Goal: Task Accomplishment & Management: Manage account settings

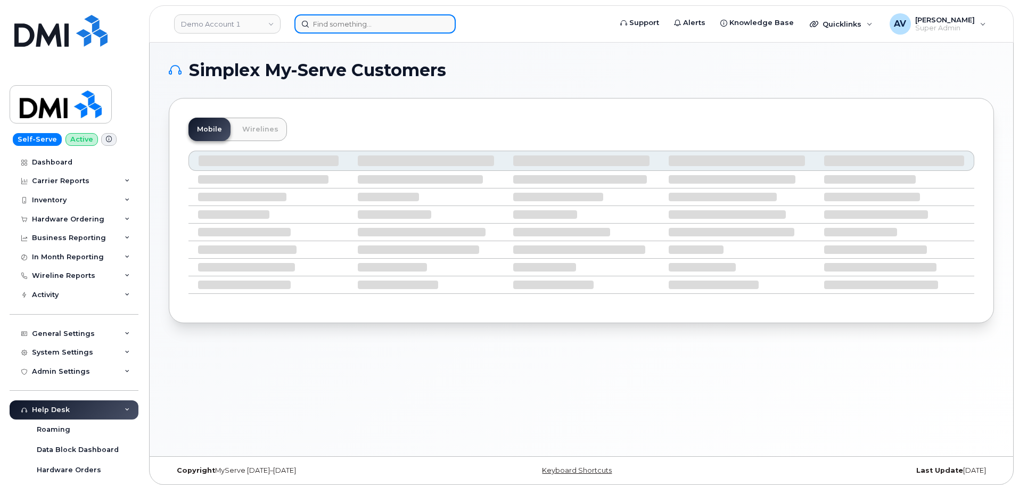
click at [397, 24] on input at bounding box center [374, 23] width 161 height 19
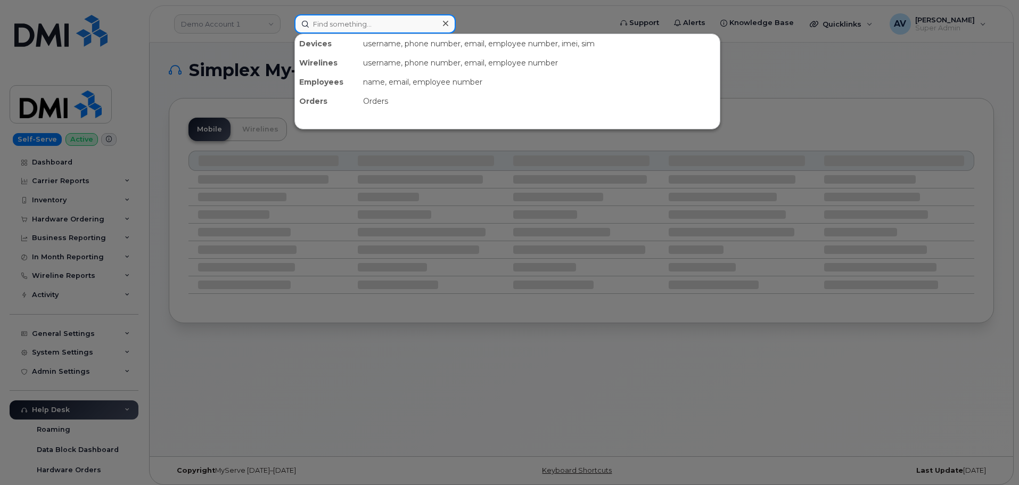
paste input "[PERSON_NAME]"
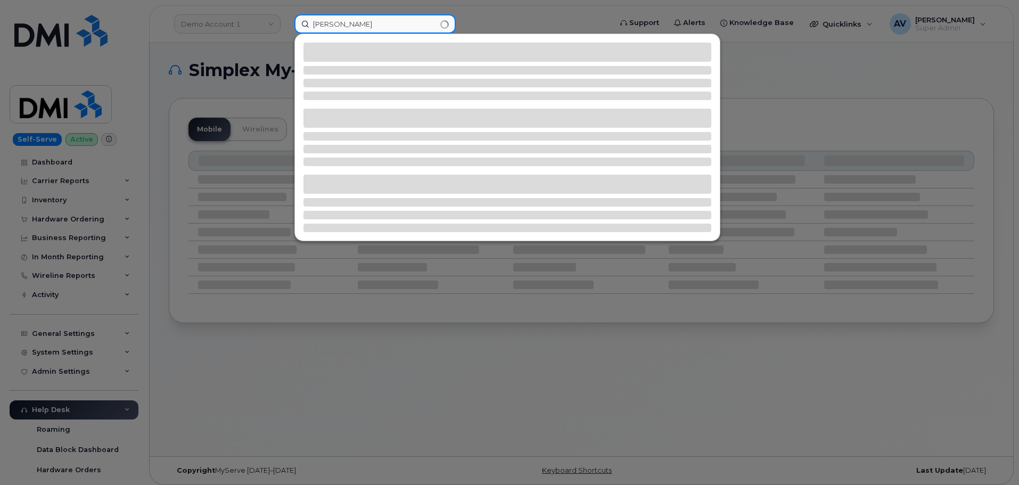
type input "[PERSON_NAME]"
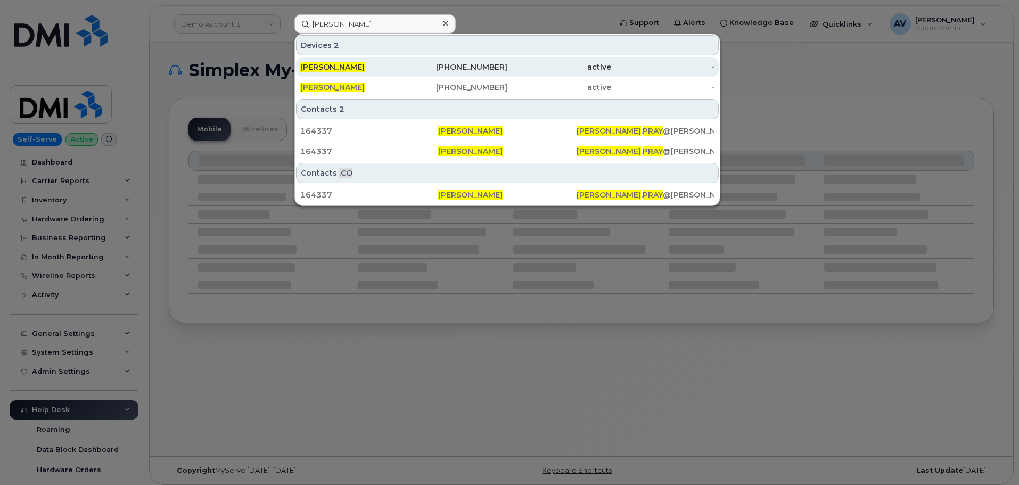
click at [402, 64] on div "[PERSON_NAME]" at bounding box center [352, 67] width 104 height 11
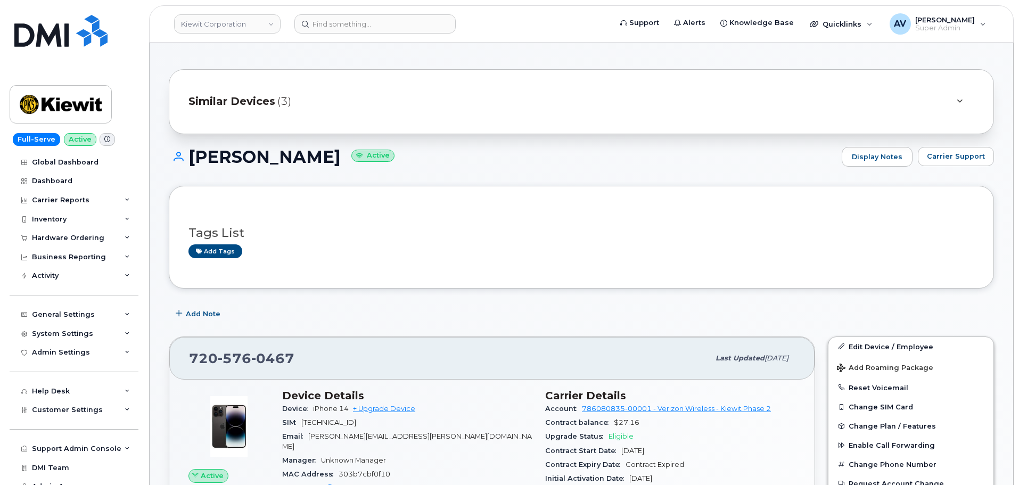
scroll to position [160, 0]
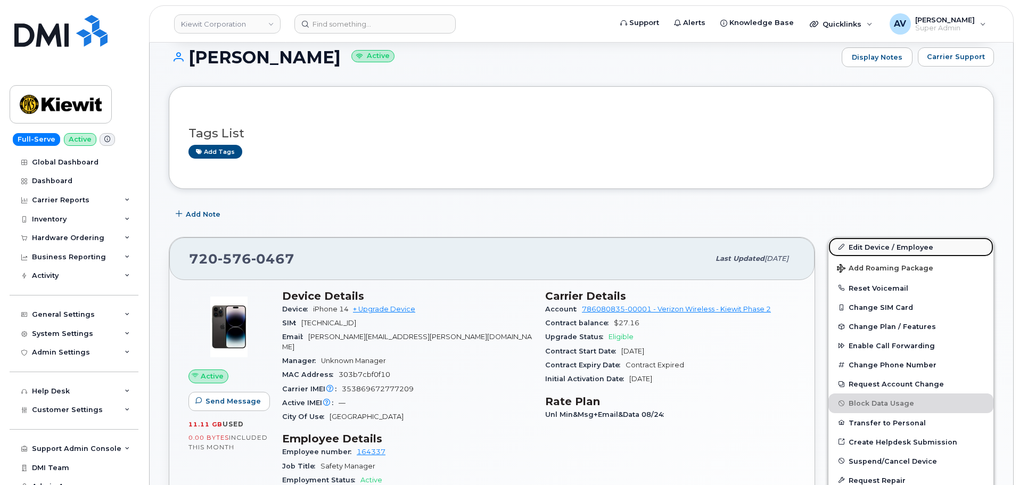
click at [865, 245] on link "Edit Device / Employee" at bounding box center [910, 246] width 165 height 19
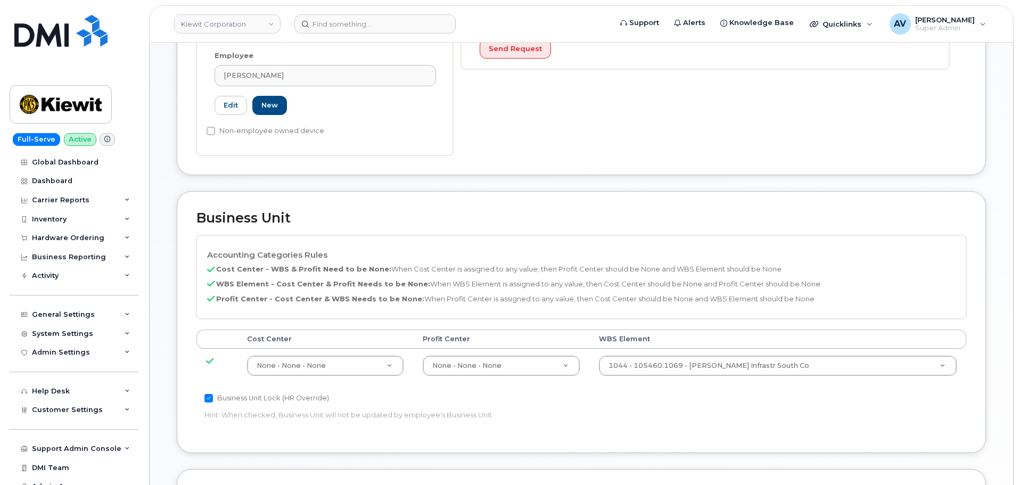
scroll to position [532, 0]
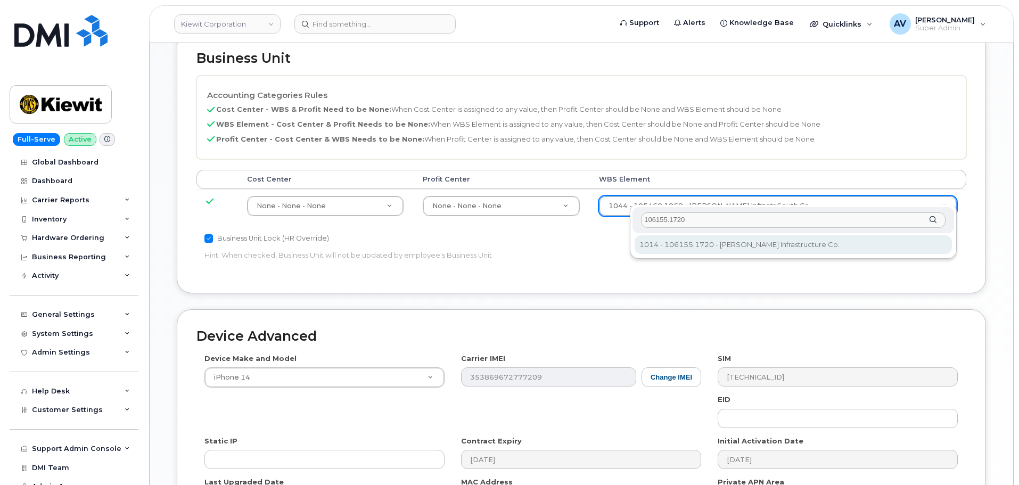
type input "106155.1720"
type input "33425071"
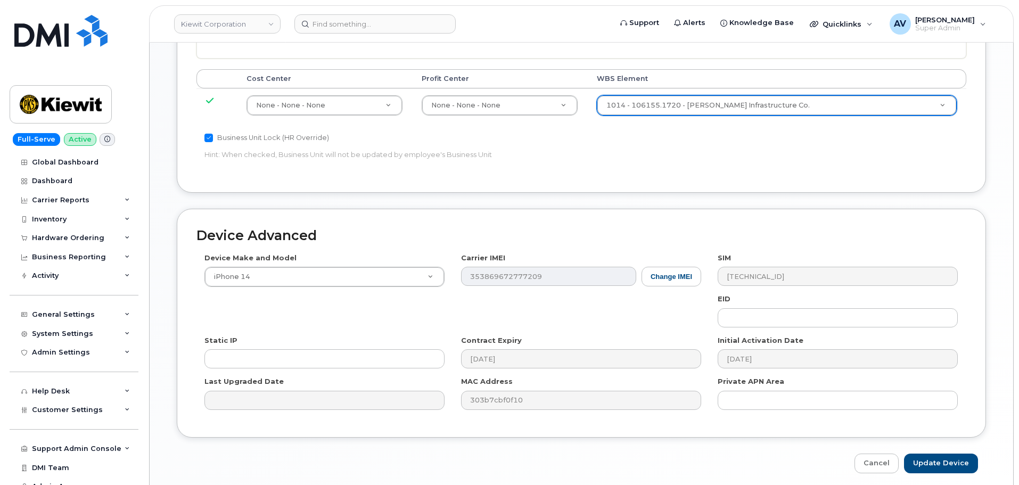
scroll to position [664, 0]
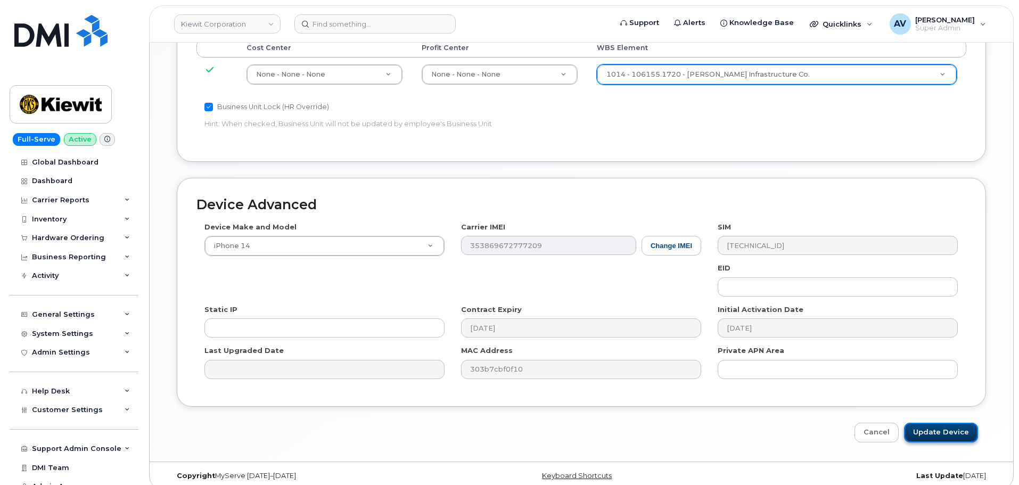
click at [933, 423] on input "Update Device" at bounding box center [941, 433] width 74 height 20
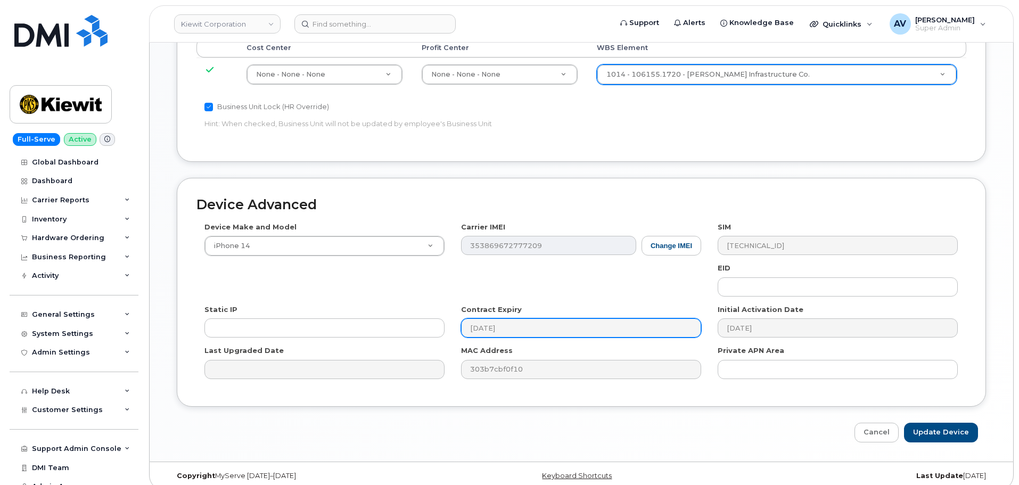
type input "Saving..."
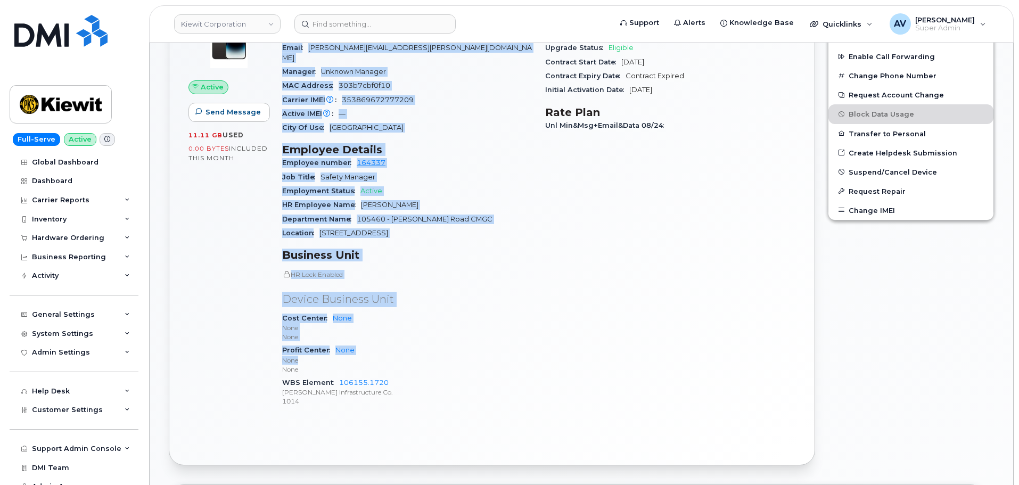
scroll to position [532, 0]
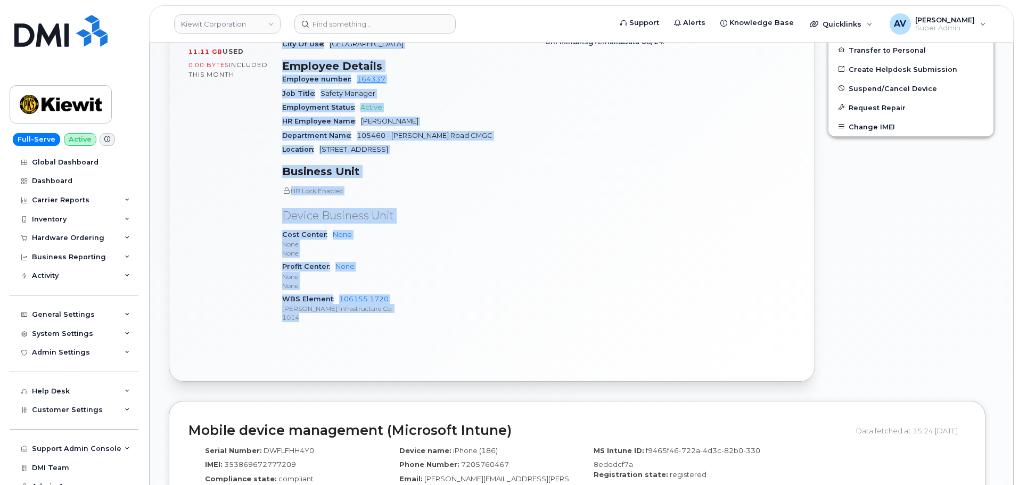
drag, startPoint x: 282, startPoint y: 186, endPoint x: 389, endPoint y: 308, distance: 161.9
click at [389, 308] on div "Device Details Device iPhone 14 + Upgrade Device SIM 89148000011034912749 Email…" at bounding box center [407, 125] width 263 height 429
copy div "Device Details Device iPhone 14 + Upgrade Device SIM 89148000011034912749 Email…"
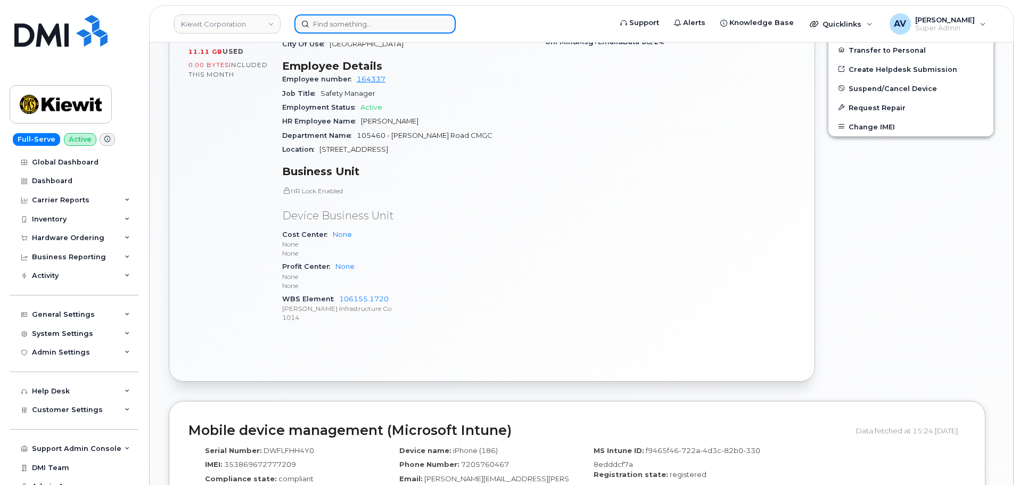
click at [327, 21] on input at bounding box center [374, 23] width 161 height 19
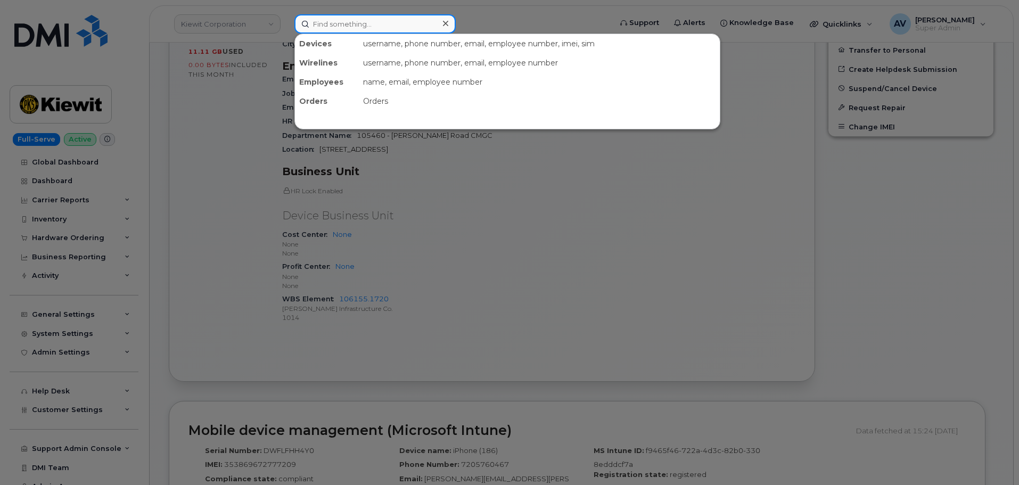
paste input "[PERSON_NAME]"
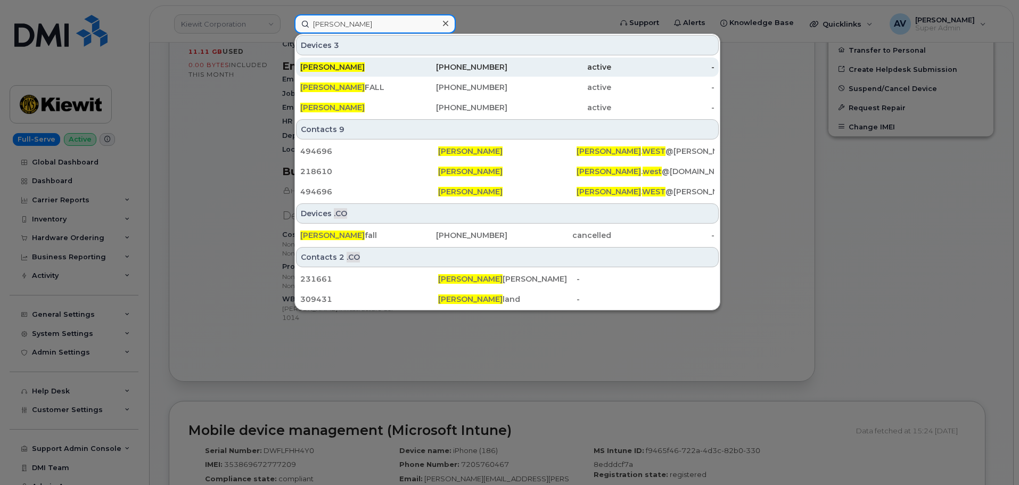
type input "[PERSON_NAME]"
click at [403, 67] on div "[PERSON_NAME]" at bounding box center [352, 67] width 104 height 11
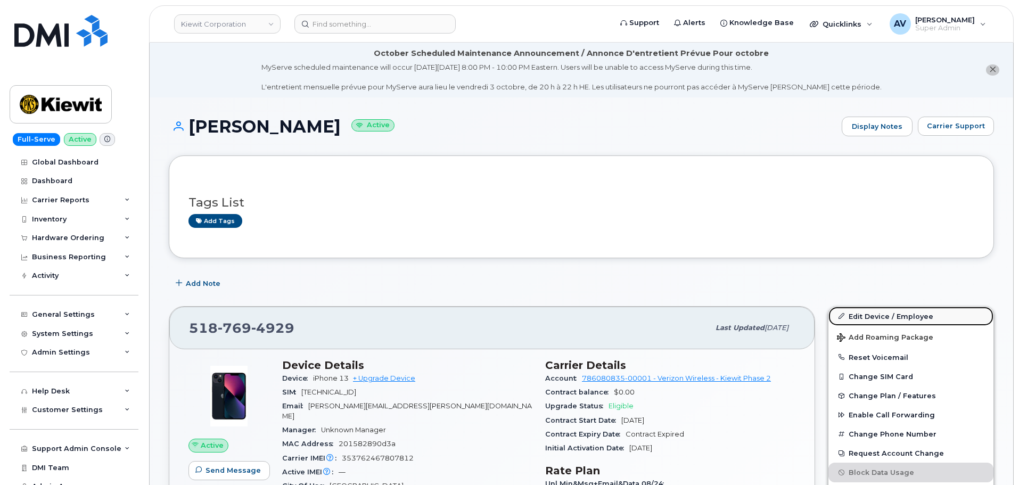
click at [926, 315] on link "Edit Device / Employee" at bounding box center [910, 316] width 165 height 19
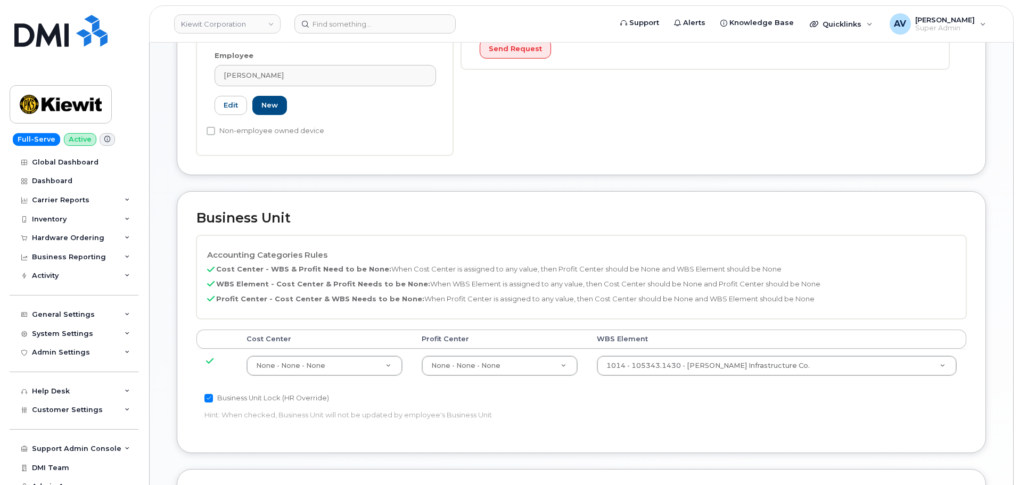
scroll to position [426, 0]
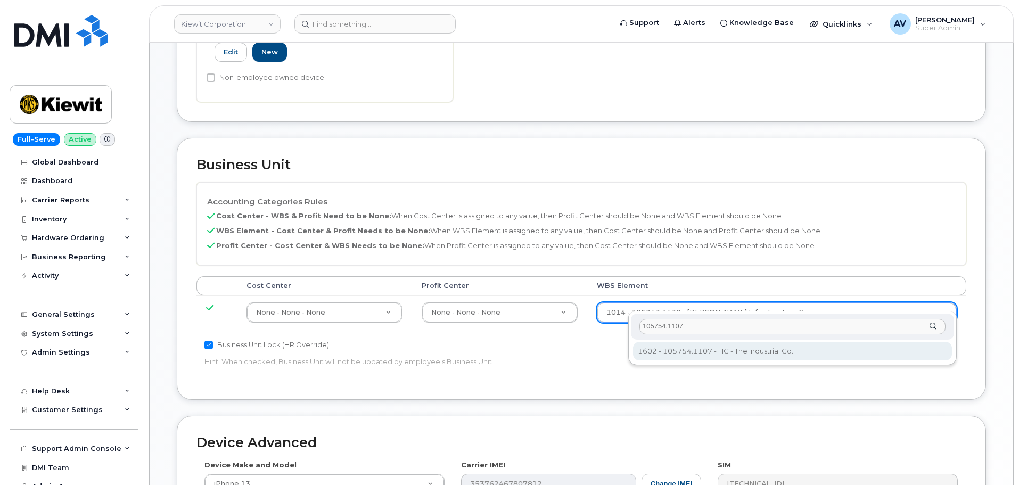
type input "105754.1107"
type input "33719781"
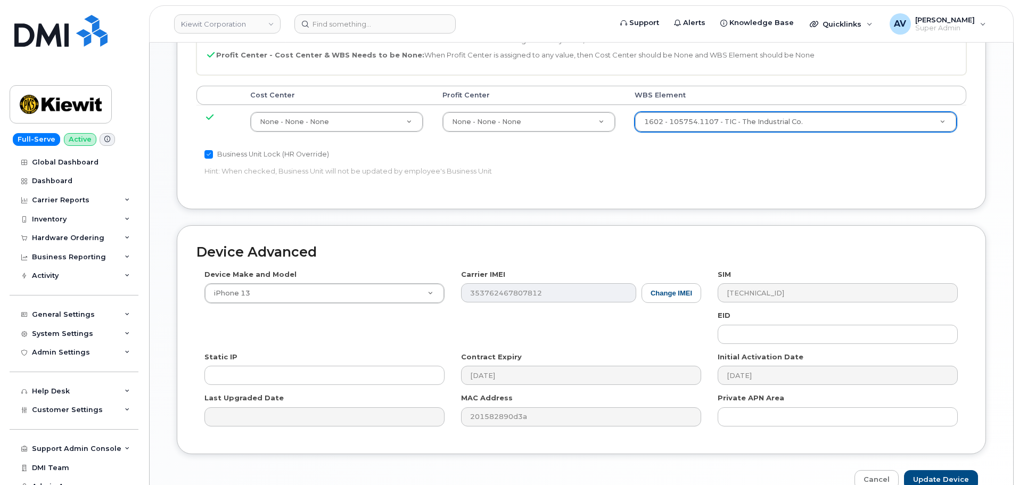
scroll to position [639, 0]
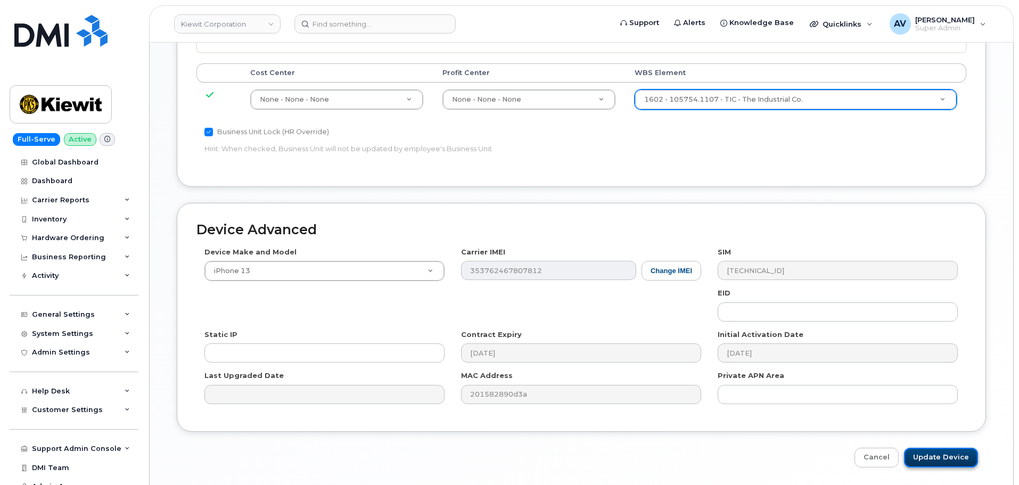
click at [939, 448] on input "Update Device" at bounding box center [941, 458] width 74 height 20
type input "Saving..."
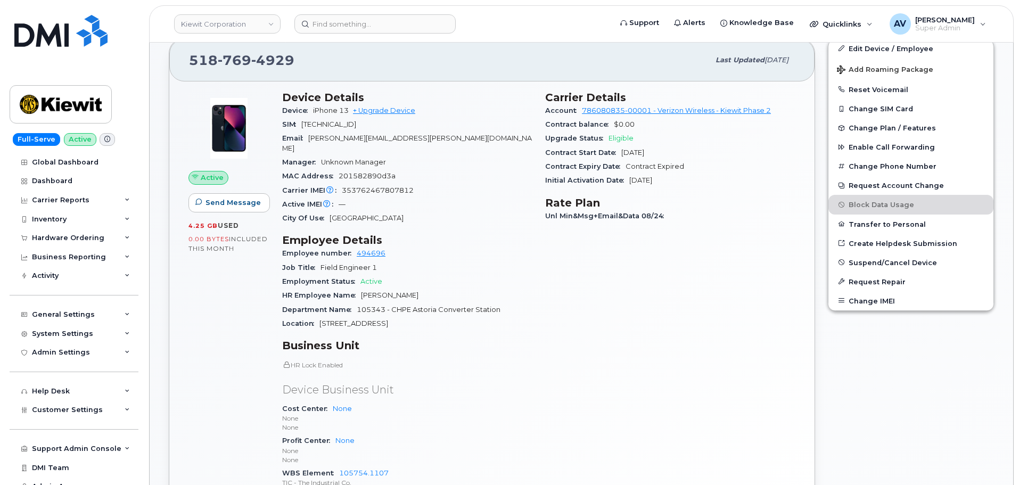
scroll to position [319, 0]
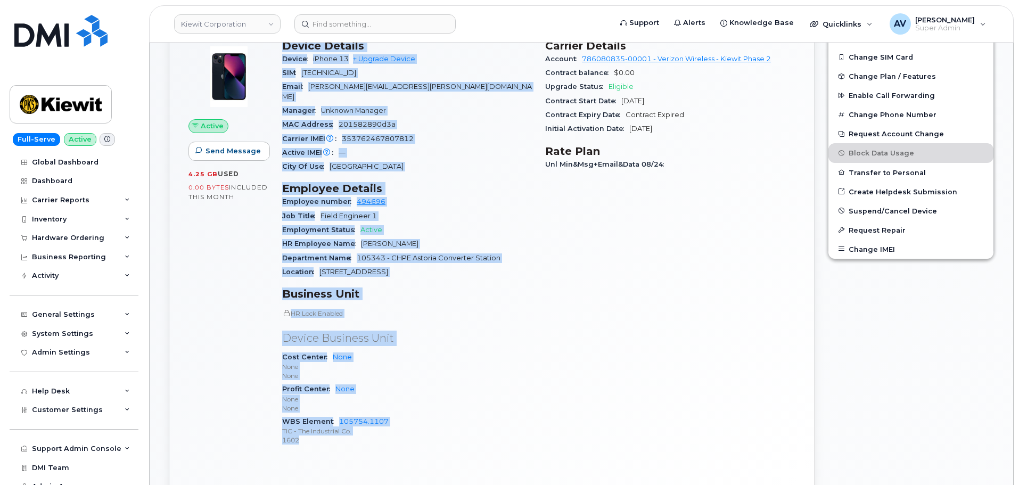
drag, startPoint x: 283, startPoint y: 204, endPoint x: 408, endPoint y: 434, distance: 262.1
click at [408, 434] on div "Device Details Device iPhone 13 + Upgrade Device SIM 89148000009453344386 Email…" at bounding box center [407, 247] width 263 height 429
copy div "Device Details Device iPhone 13 + Upgrade Device SIM 89148000009453344386 Email…"
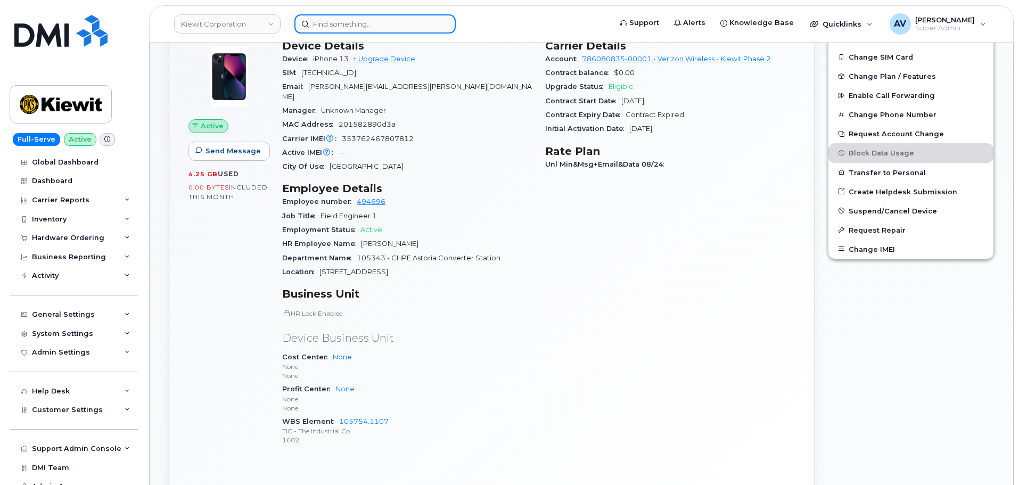
click at [352, 26] on input at bounding box center [374, 23] width 161 height 19
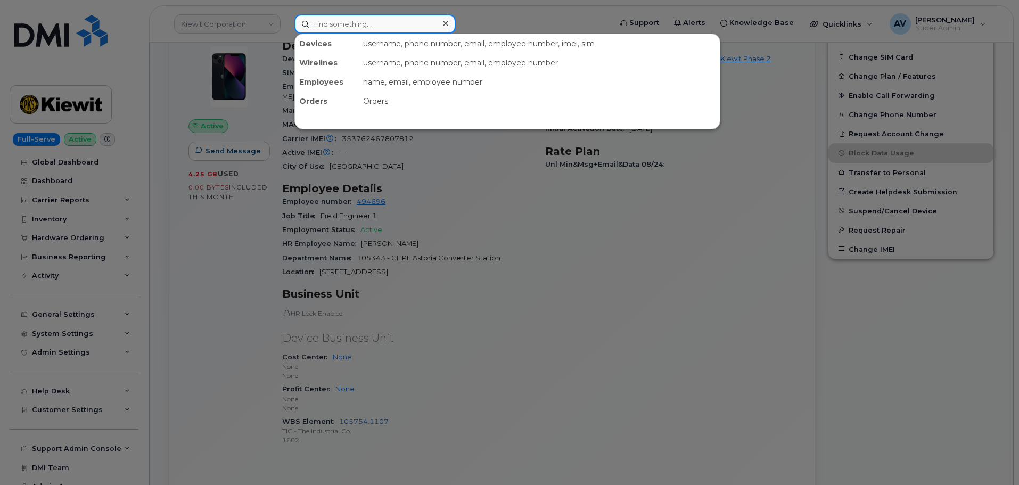
paste input "Ryan Gotto"
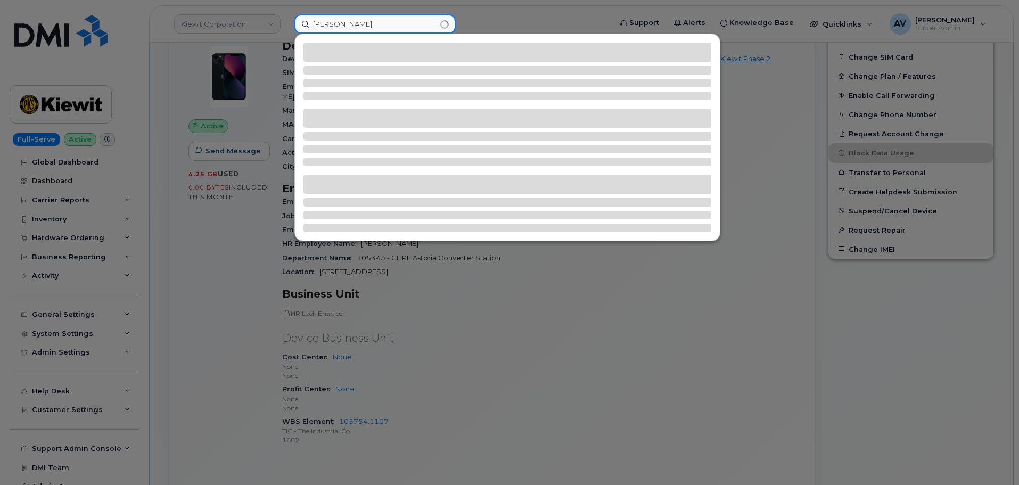
type input "Ryan Gotto"
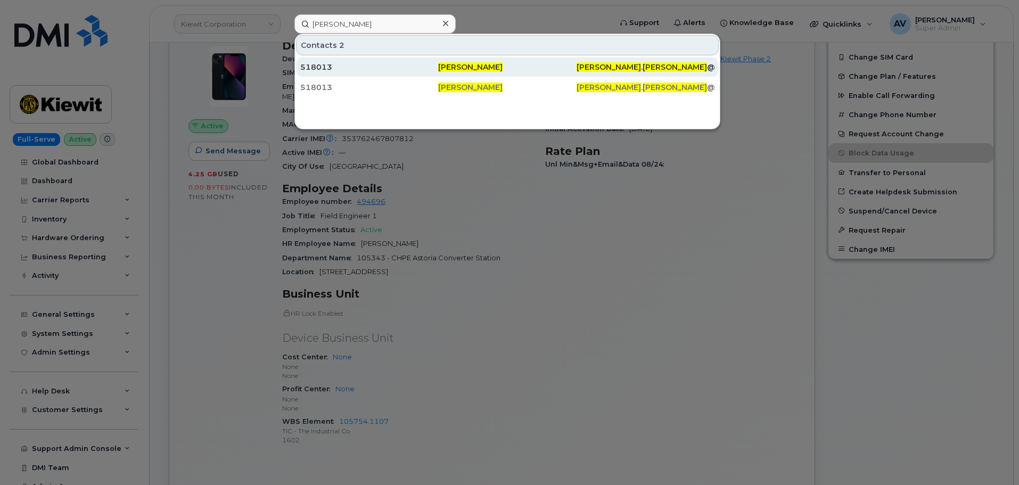
click at [389, 68] on div "518013" at bounding box center [369, 67] width 138 height 11
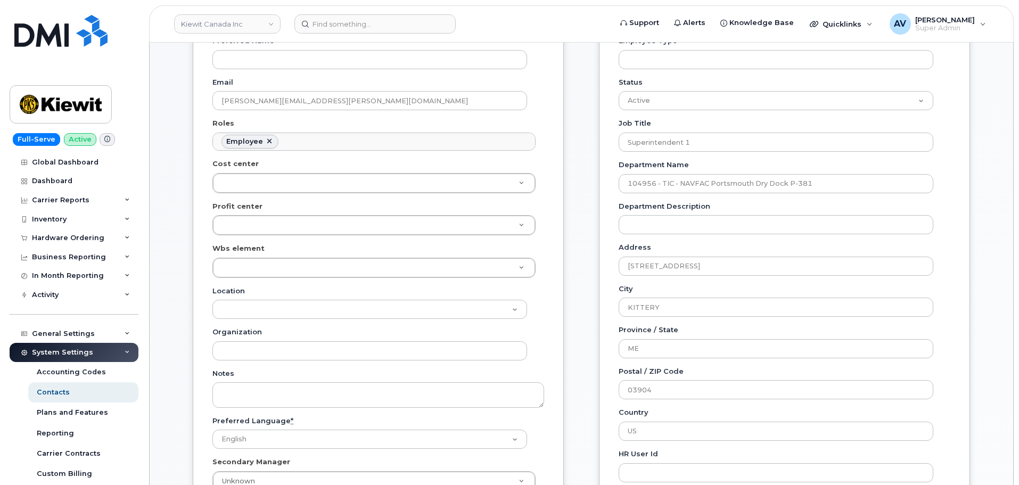
scroll to position [319, 0]
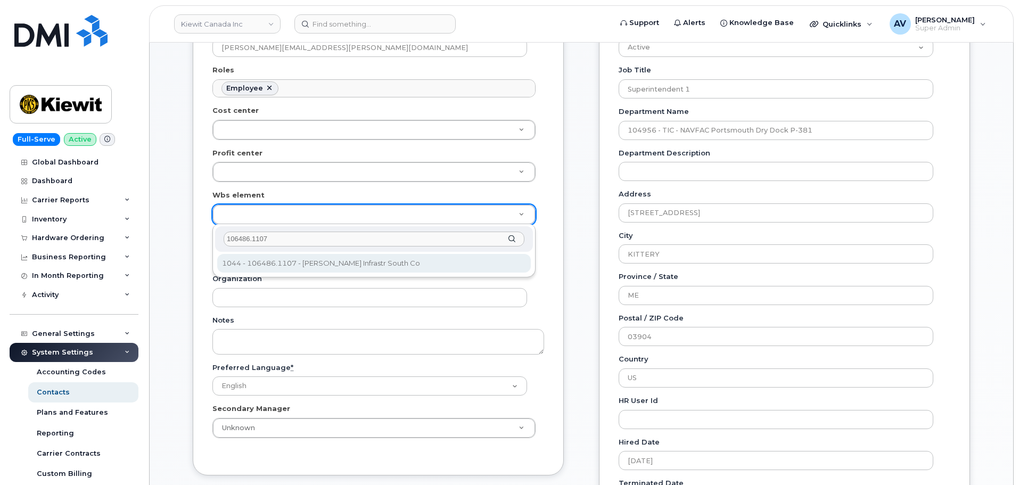
type input "106486.1107"
type input "35737242"
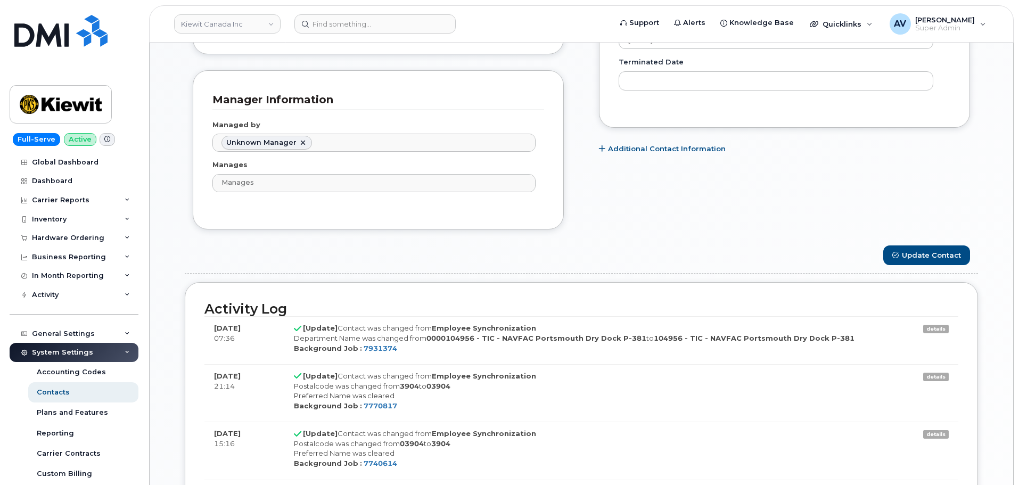
scroll to position [745, 0]
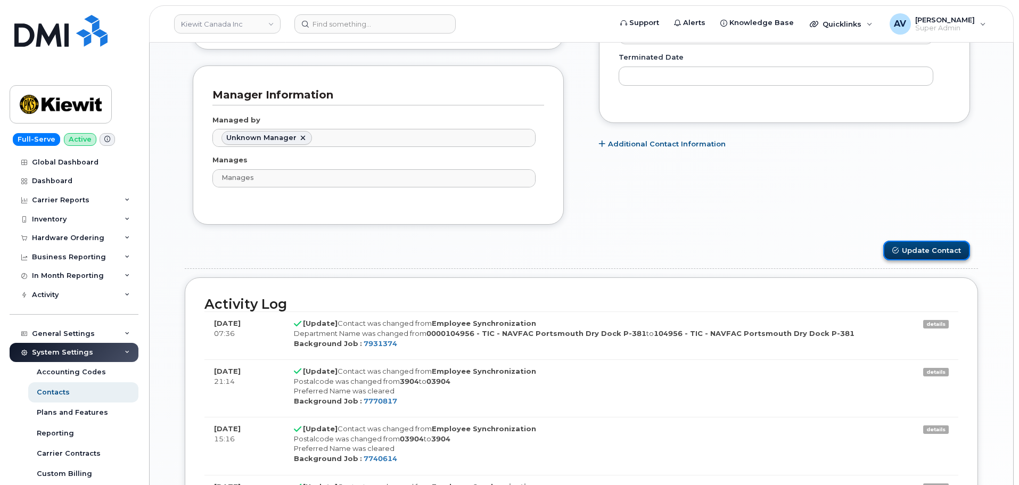
click at [925, 251] on button "Update Contact" at bounding box center [926, 251] width 87 height 20
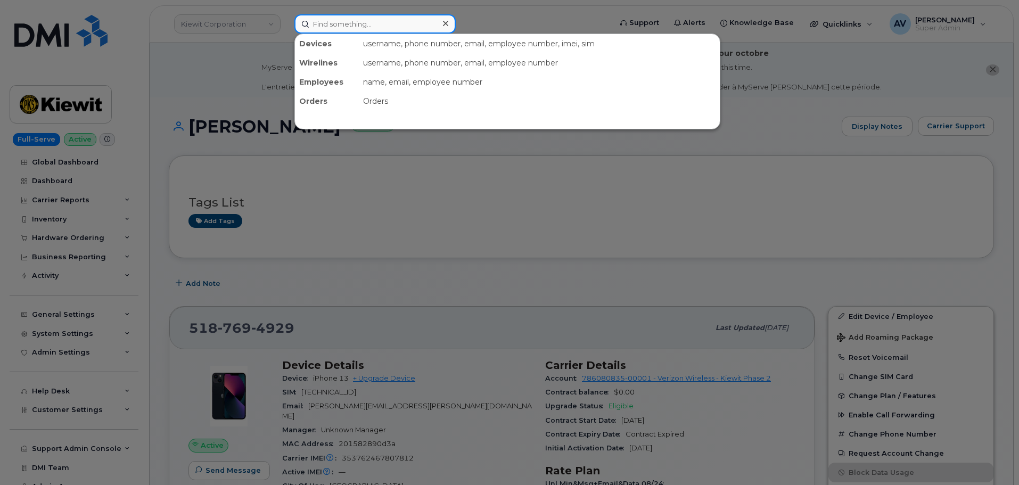
click at [355, 27] on input at bounding box center [374, 23] width 161 height 19
paste input "Davendra Wilfred"
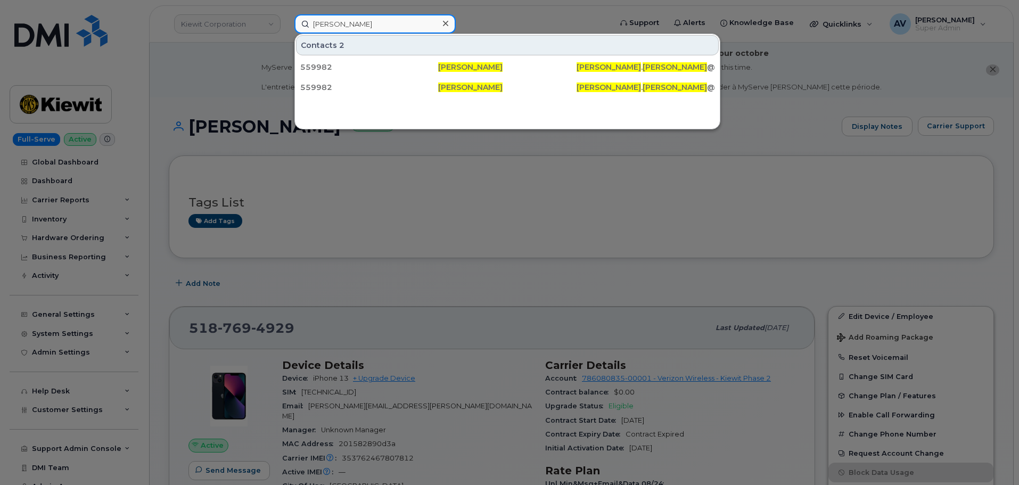
type input "Davendra Wilfred"
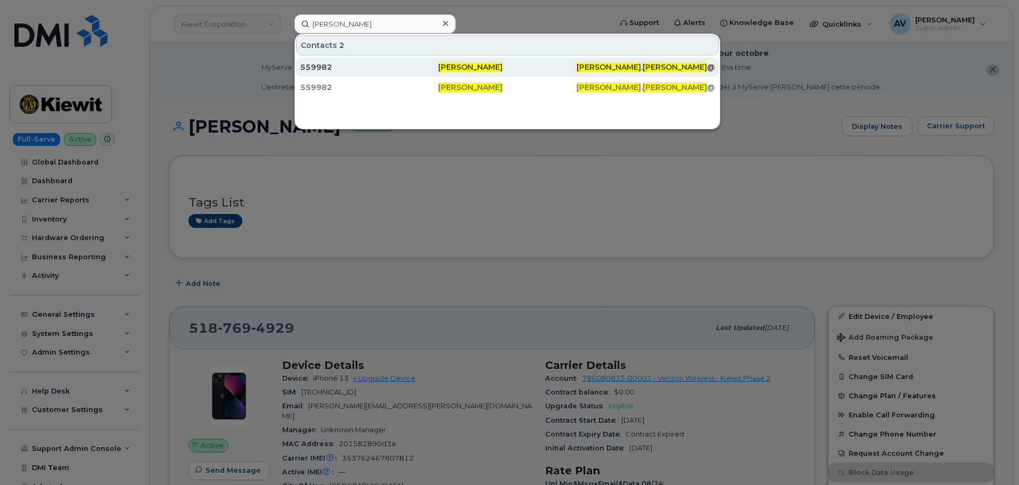
click at [370, 65] on div "559982" at bounding box center [369, 67] width 138 height 11
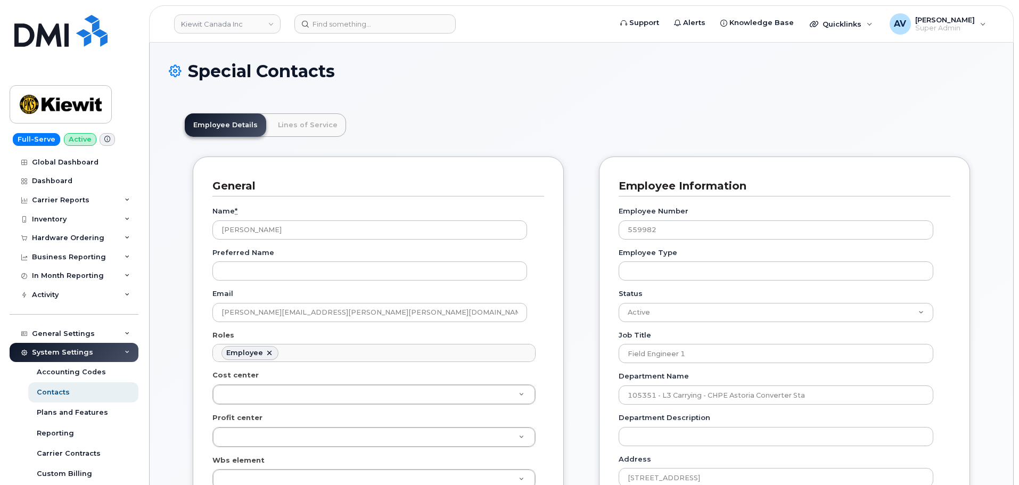
scroll to position [31, 0]
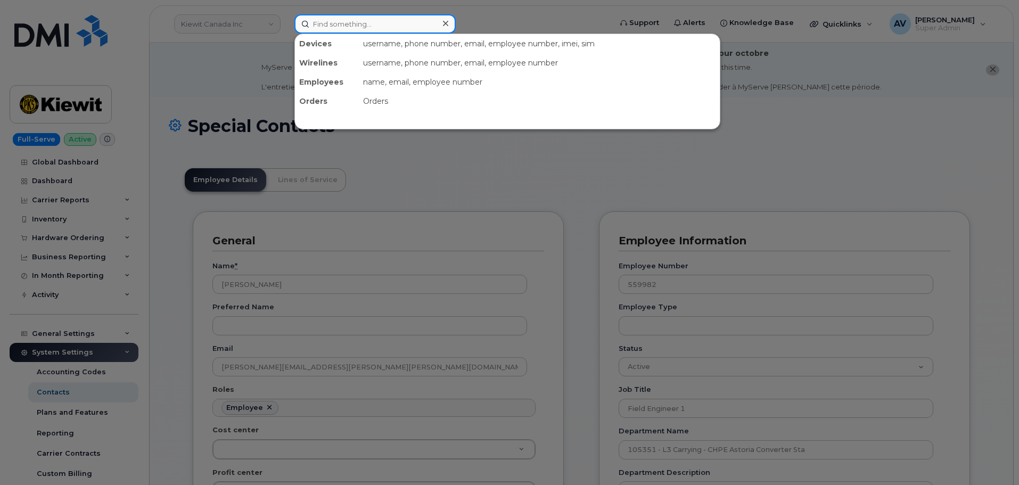
click at [372, 23] on input at bounding box center [374, 23] width 161 height 19
paste input "[PERSON_NAME] [PERSON_NAME]"
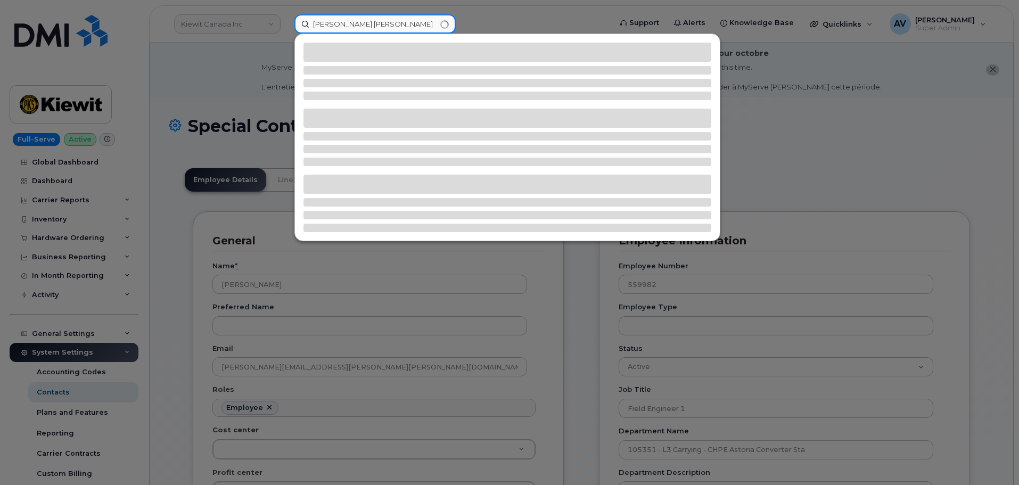
type input "[PERSON_NAME] [PERSON_NAME]"
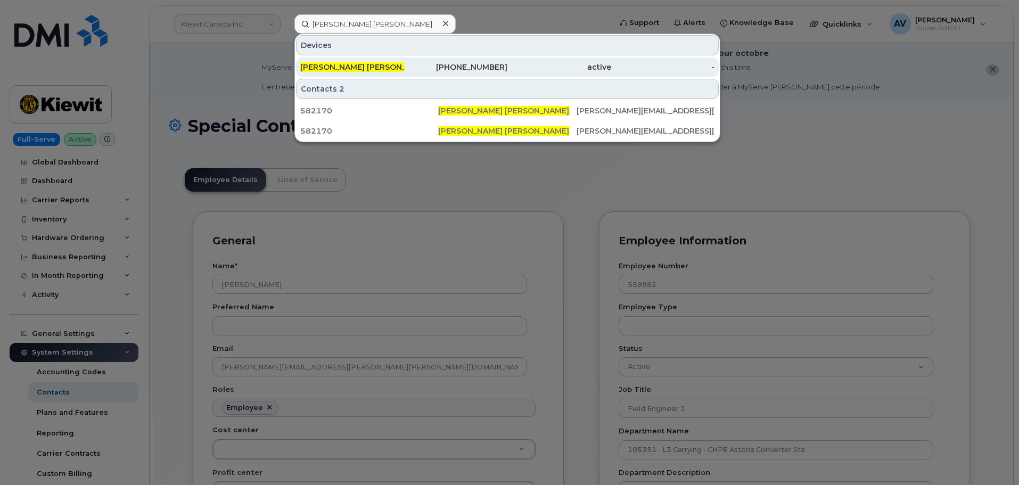
click at [383, 63] on div "[PERSON_NAME] [PERSON_NAME]" at bounding box center [352, 67] width 104 height 11
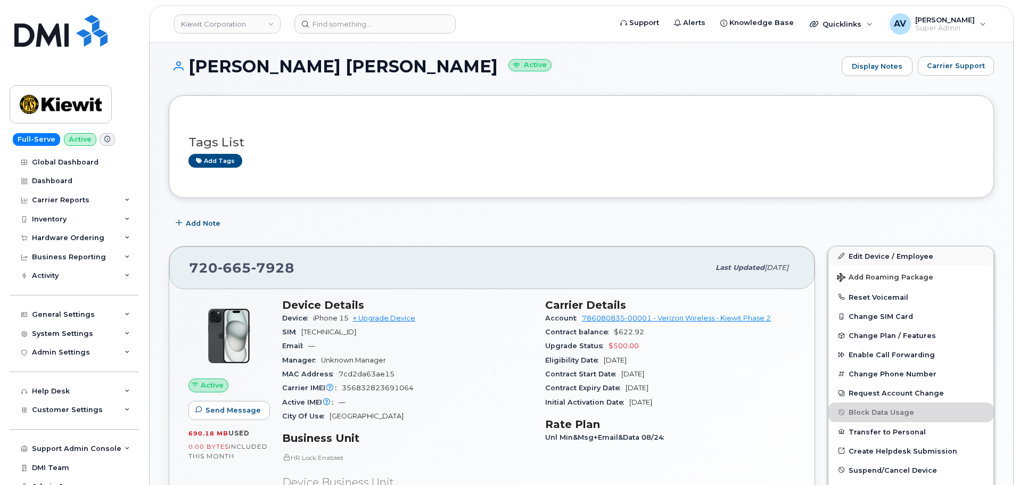
scroll to position [106, 0]
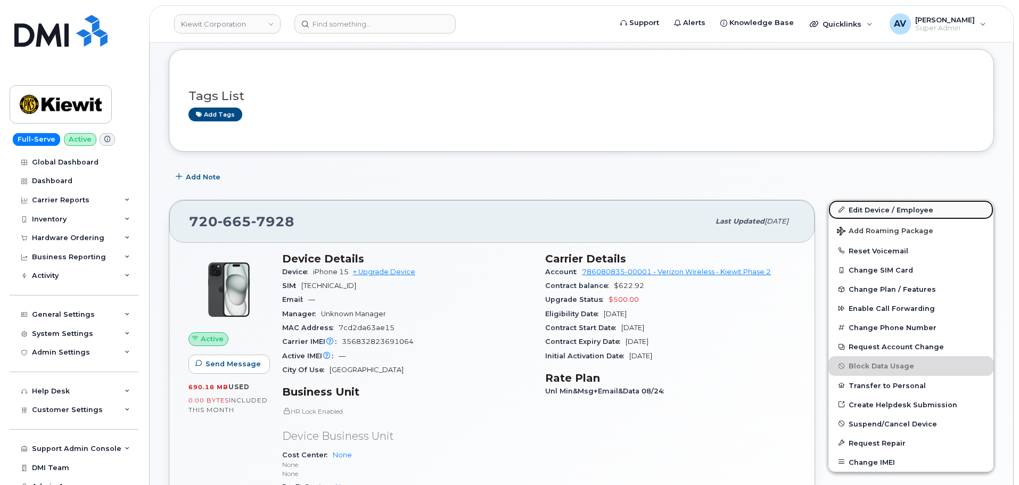
click at [868, 208] on link "Edit Device / Employee" at bounding box center [910, 209] width 165 height 19
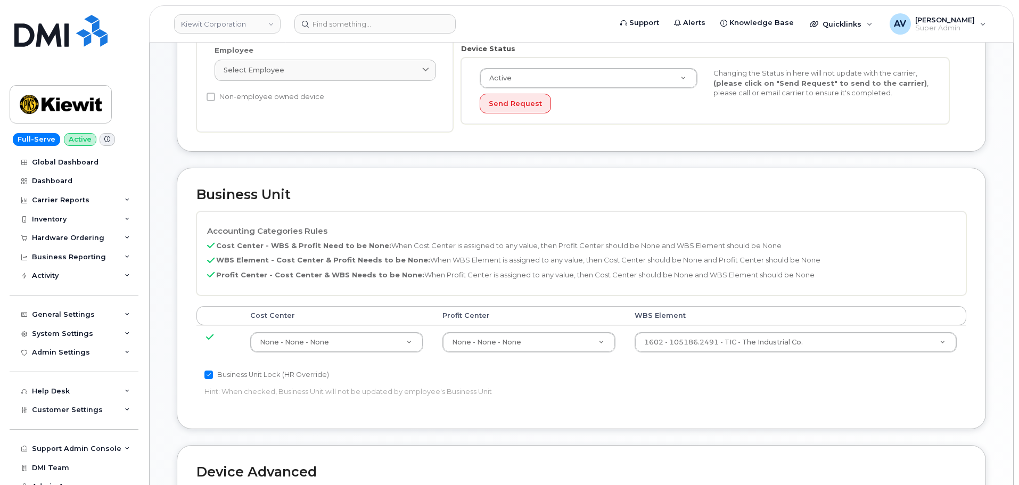
scroll to position [426, 0]
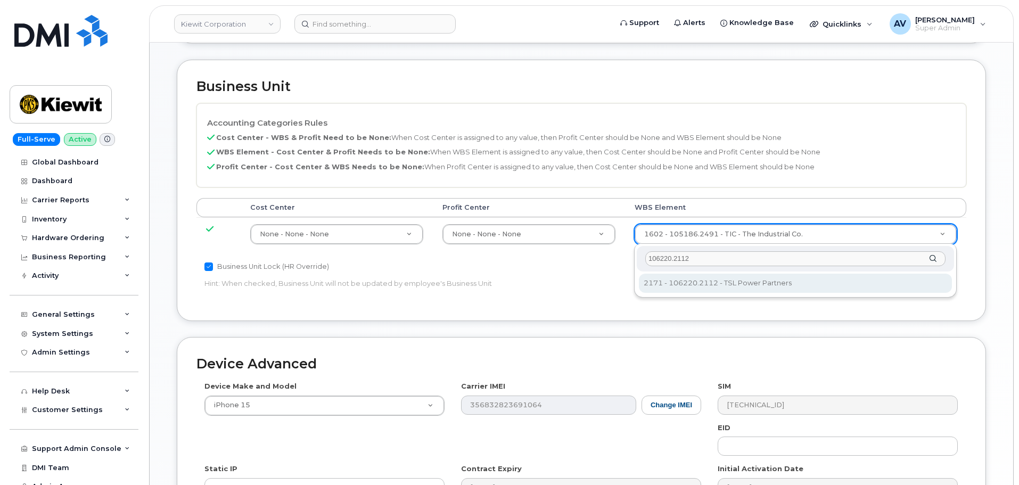
type input "106220.2112"
type input "33915203"
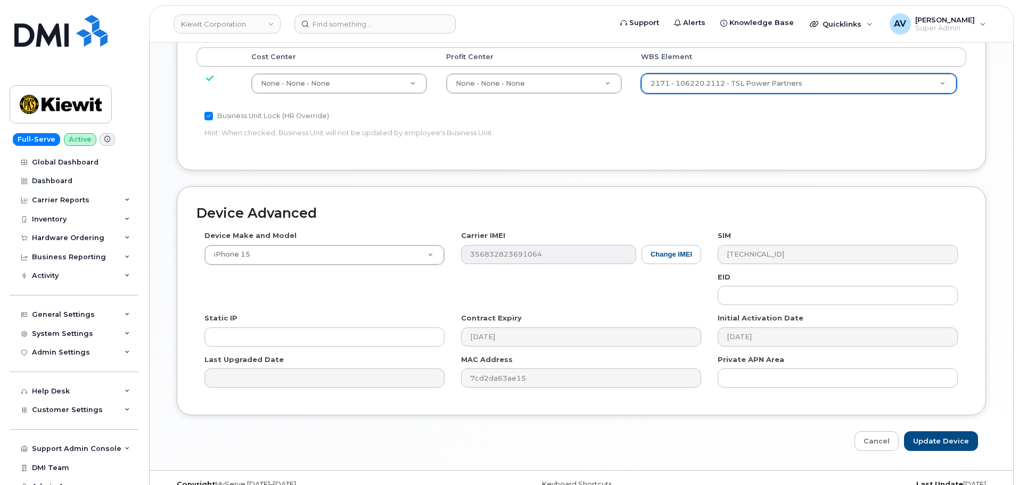
scroll to position [596, 0]
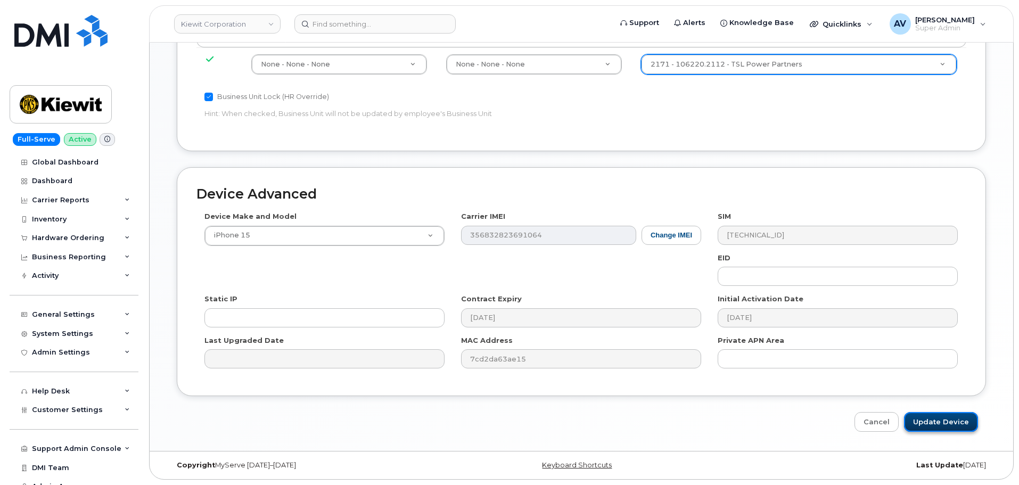
click at [939, 417] on input "Update Device" at bounding box center [941, 422] width 74 height 20
type input "Saving..."
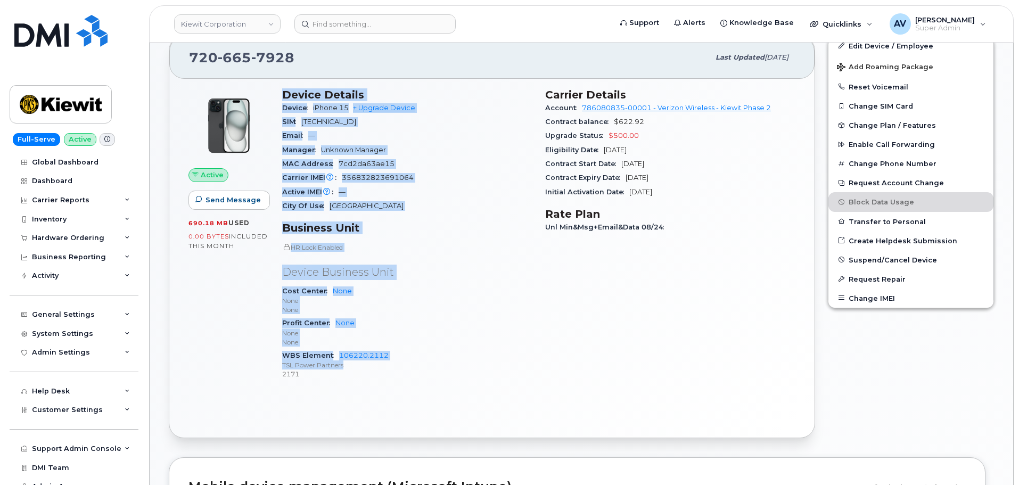
scroll to position [319, 0]
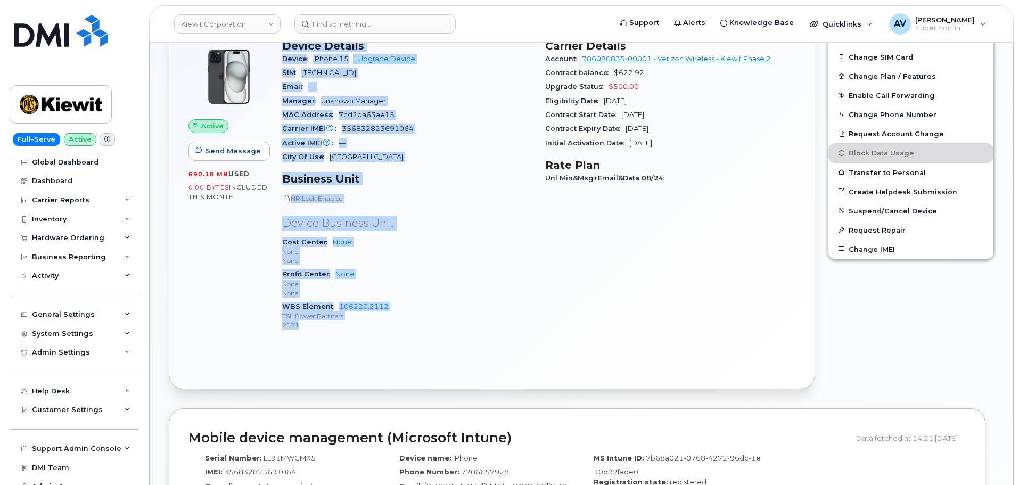
drag, startPoint x: 284, startPoint y: 204, endPoint x: 401, endPoint y: 324, distance: 167.9
click at [401, 324] on div "Device Details Device iPhone 15 + Upgrade Device SIM [TECHNICAL_ID] Email — Man…" at bounding box center [407, 190] width 263 height 314
copy div "Device Details Device iPhone 15 + Upgrade Device SIM [TECHNICAL_ID] Email — Man…"
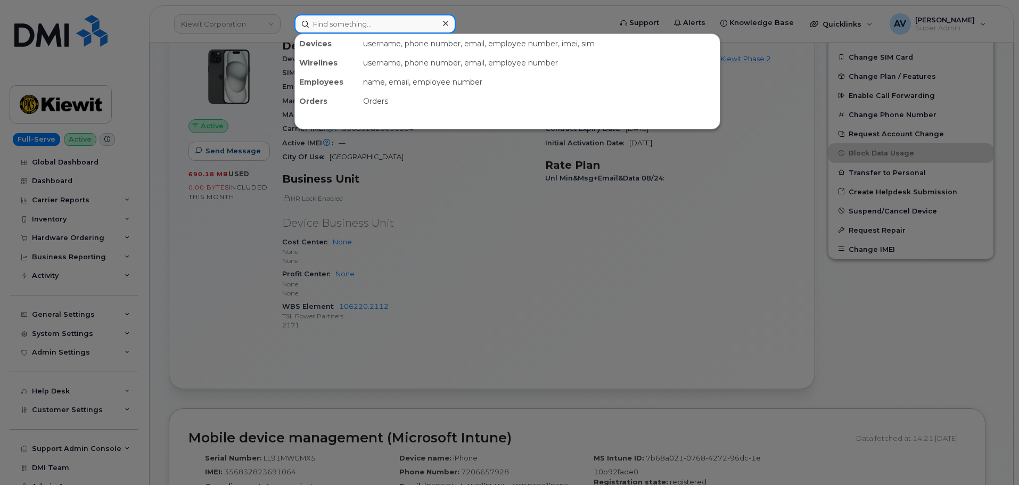
click at [385, 26] on input at bounding box center [374, 23] width 161 height 19
paste input "8643157176"
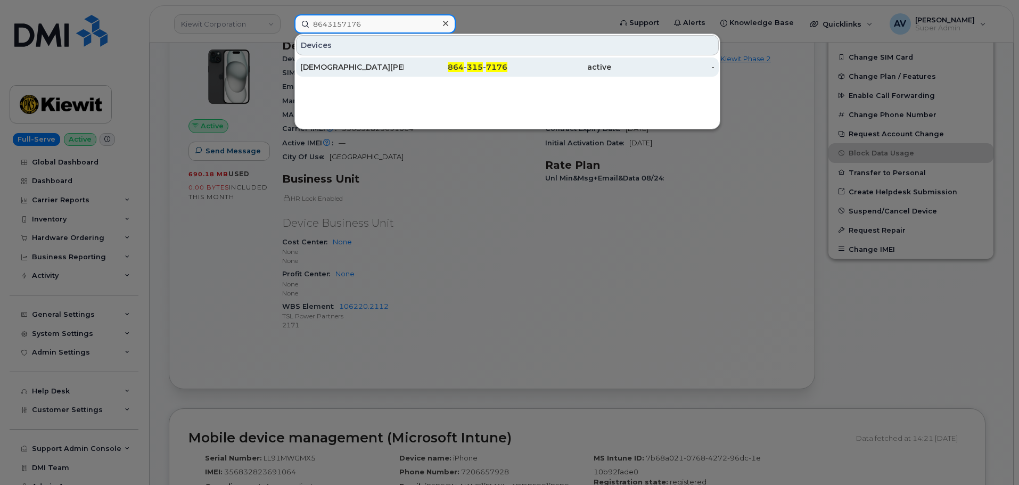
type input "8643157176"
click at [423, 65] on div "864 - 315 - 7176" at bounding box center [456, 67] width 104 height 11
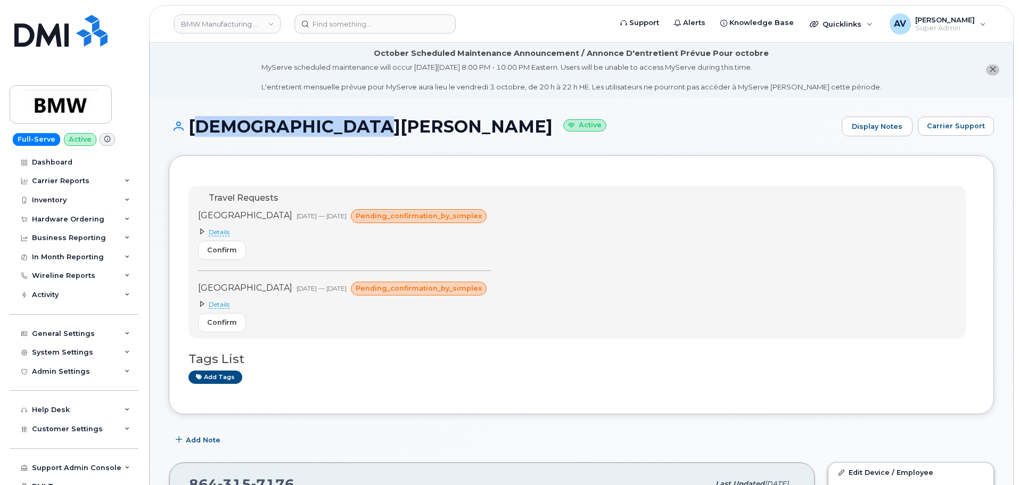
drag, startPoint x: 190, startPoint y: 124, endPoint x: 338, endPoint y: 125, distance: 148.0
click at [338, 125] on h1 "[DEMOGRAPHIC_DATA][PERSON_NAME] Active" at bounding box center [503, 126] width 668 height 19
copy h1 "Christian Pudenz"
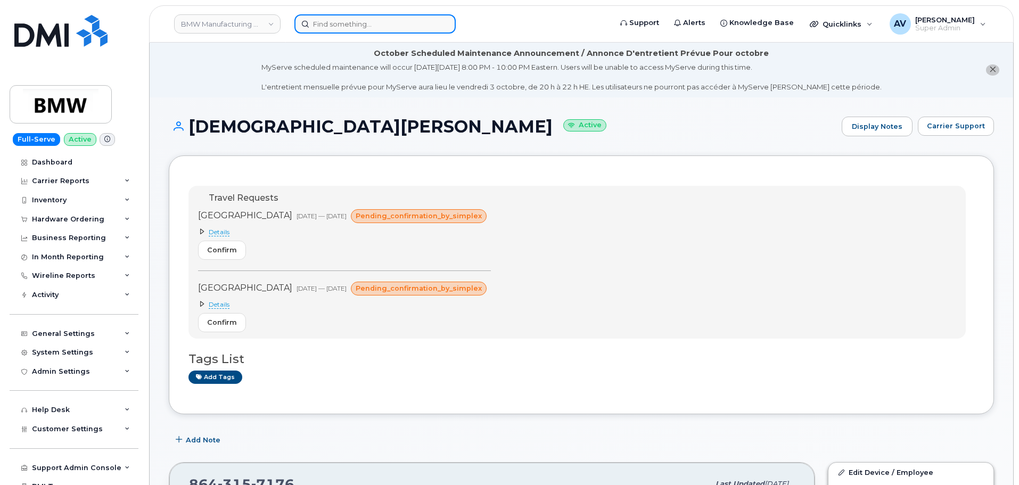
click at [371, 23] on input at bounding box center [374, 23] width 161 height 19
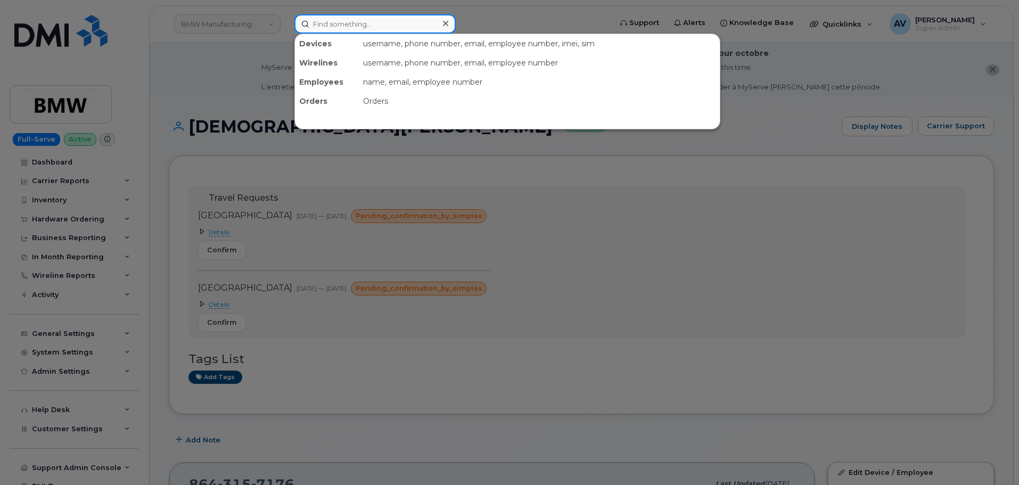
paste input "657-788-2854"
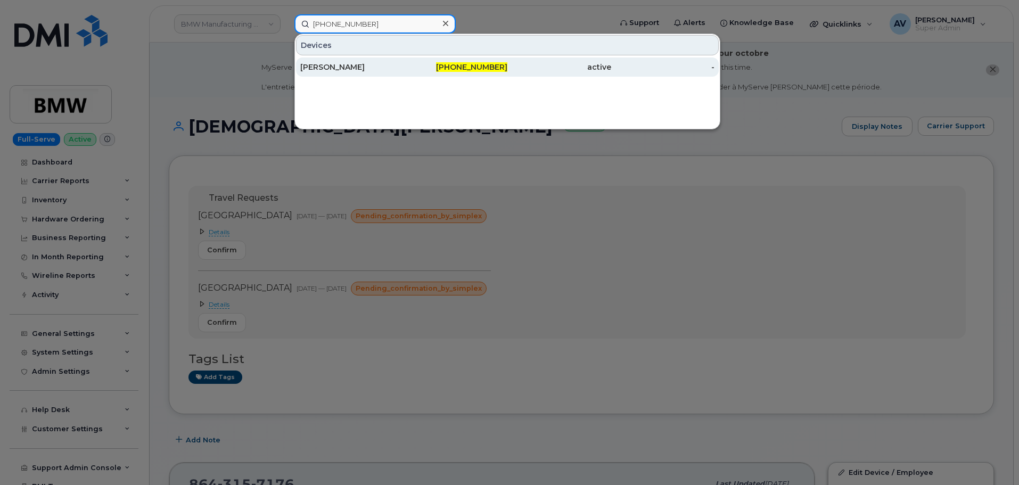
type input "657-788-2854"
click at [385, 68] on div "[PERSON_NAME]" at bounding box center [352, 67] width 104 height 11
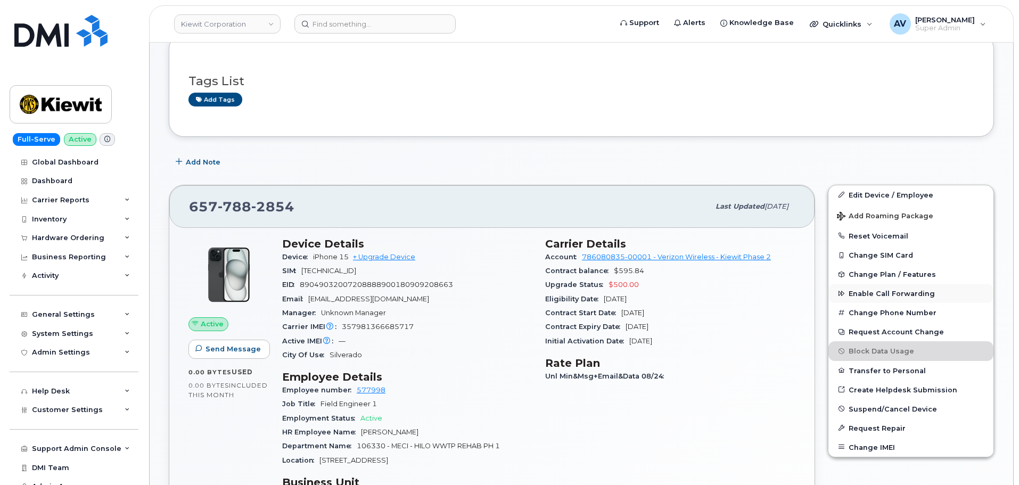
scroll to position [213, 0]
click at [907, 407] on span "Suspend/Cancel Device" at bounding box center [893, 408] width 88 height 8
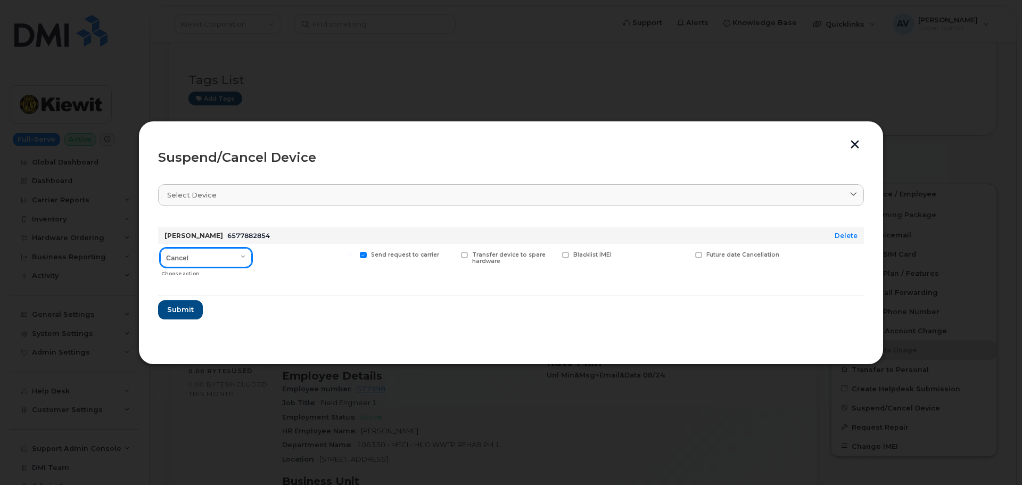
click at [215, 257] on select "Cancel Suspend - Reduced Rate Suspend - Full Rate Suspend - Lost Device/Stolen …" at bounding box center [206, 257] width 92 height 19
select select "[object Object]"
click at [160, 248] on select "Cancel Suspend - Reduced Rate Suspend - Full Rate Suspend - Lost Device/Stolen …" at bounding box center [206, 257] width 92 height 19
click at [857, 148] on button "button" at bounding box center [855, 145] width 16 height 11
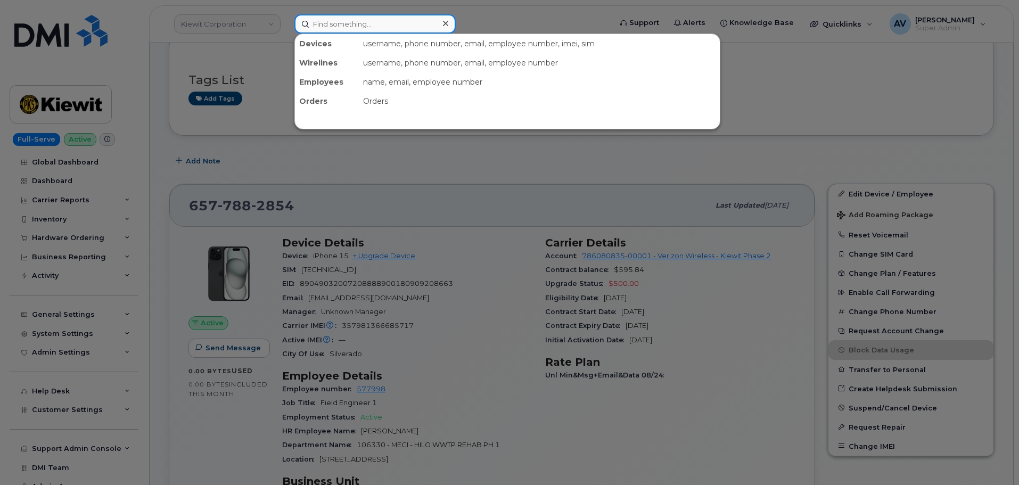
click at [396, 25] on input at bounding box center [374, 23] width 161 height 19
paste input "7803701261"
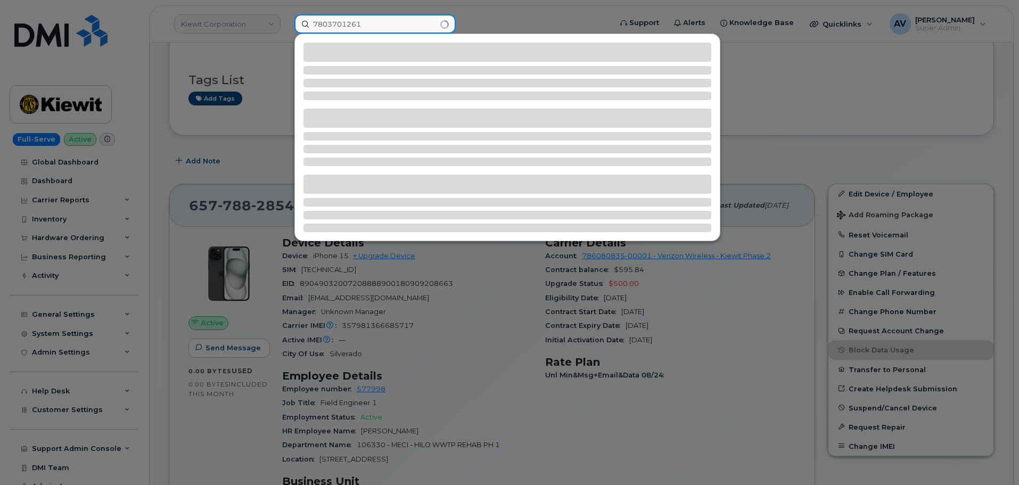
type input "7803701261"
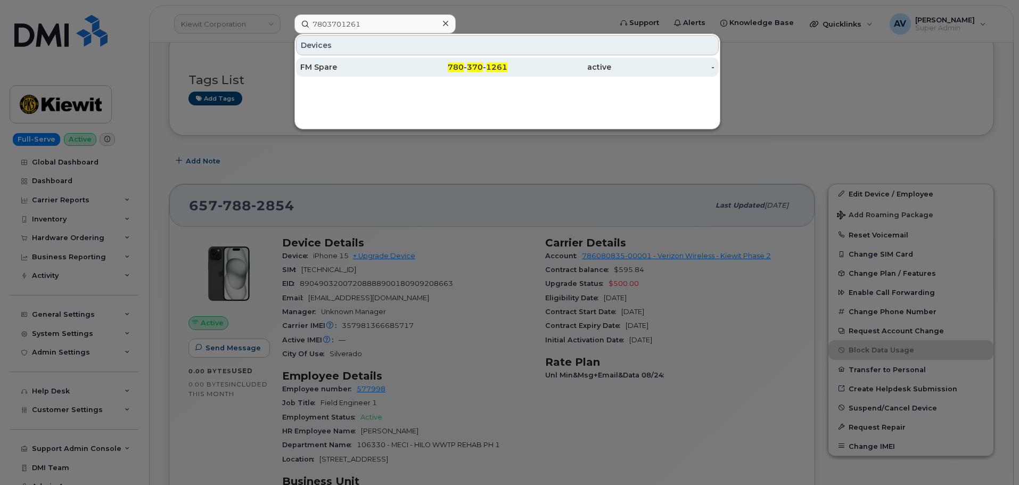
click at [378, 67] on div "FM Spare" at bounding box center [352, 67] width 104 height 11
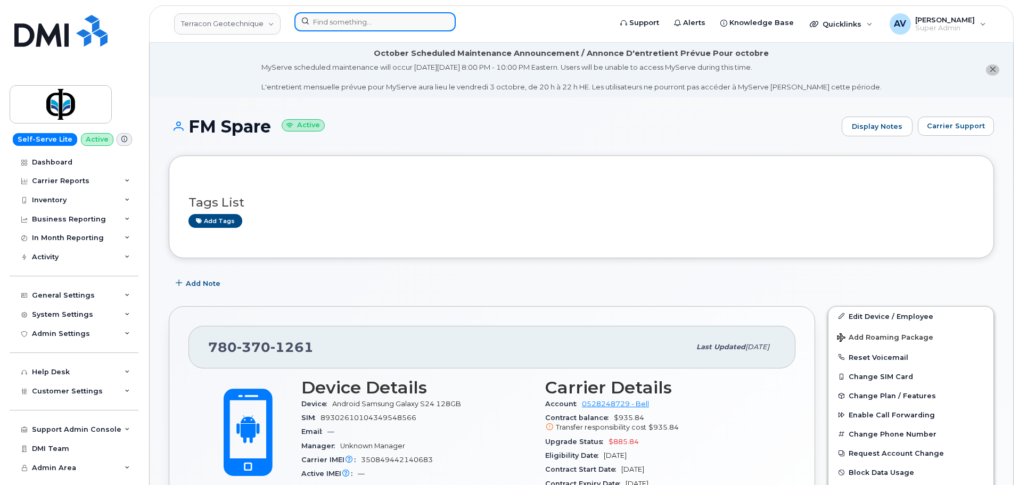
click at [373, 21] on input at bounding box center [374, 21] width 161 height 19
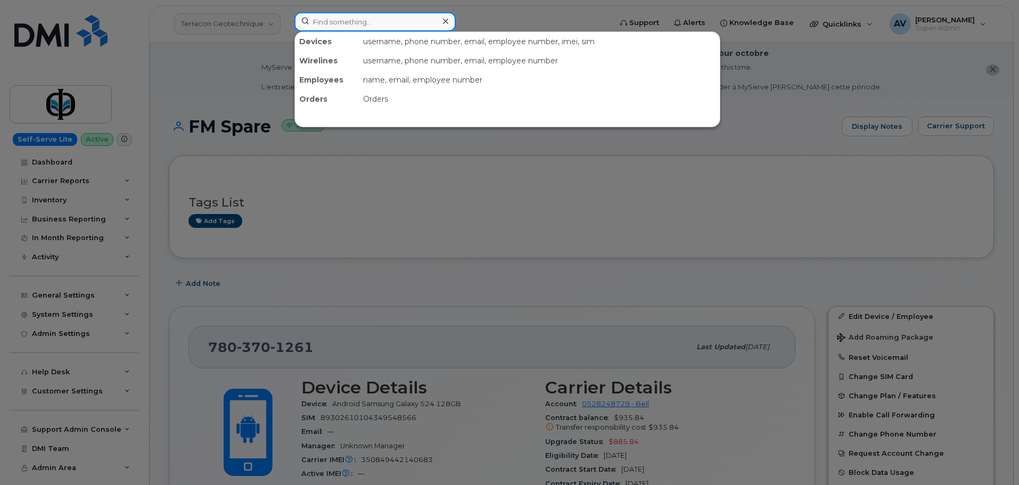
paste input "4182628013"
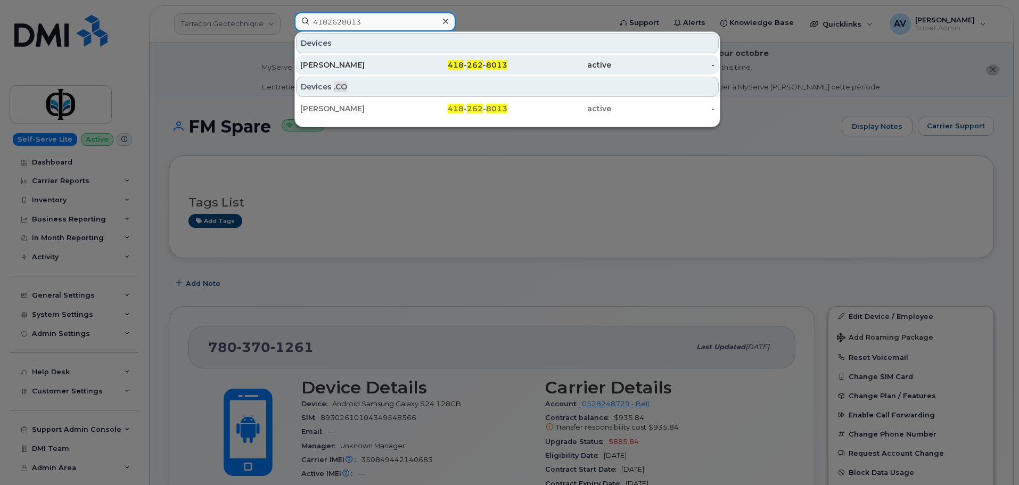
type input "4182628013"
click at [371, 62] on div "[PERSON_NAME]" at bounding box center [352, 65] width 104 height 11
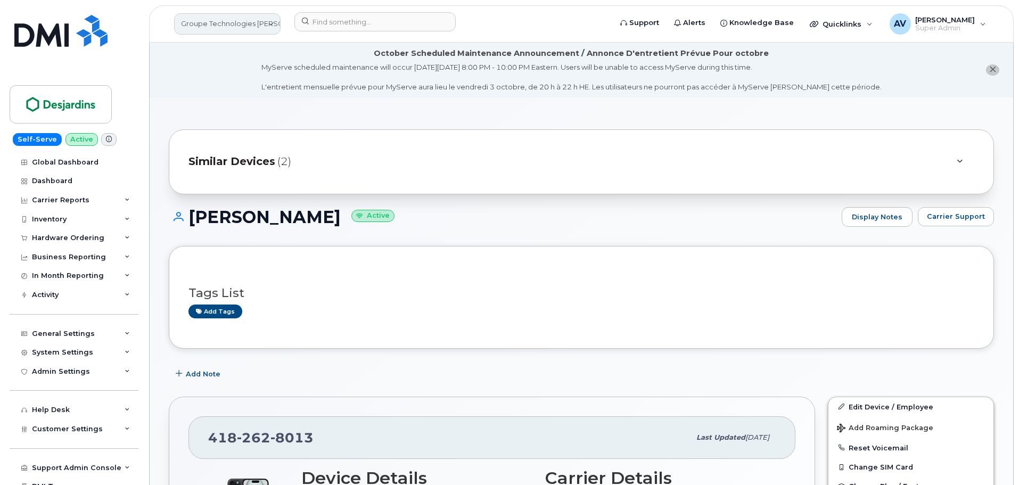
click at [252, 23] on link "Groupe Technologies Desjardins" at bounding box center [227, 23] width 106 height 21
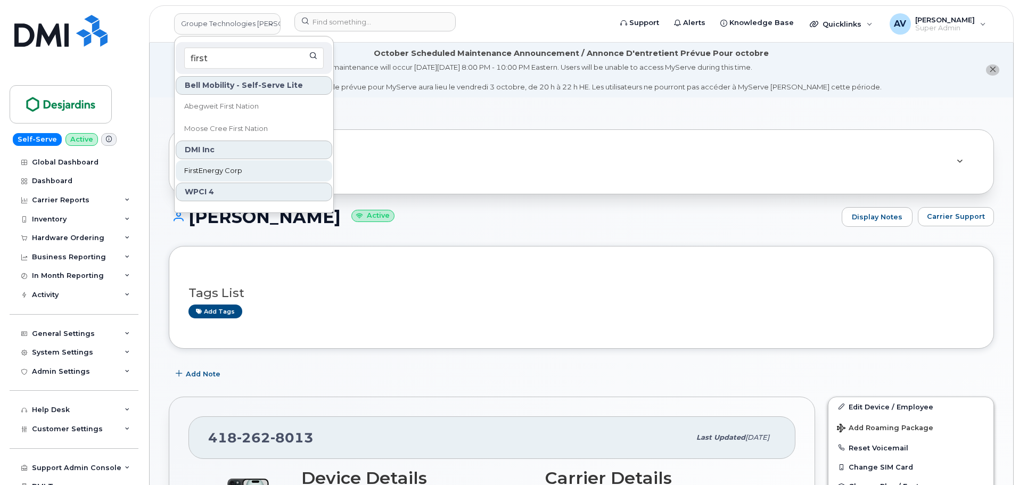
type input "first"
click at [266, 169] on link "FirstEnergy Corp" at bounding box center [254, 170] width 157 height 21
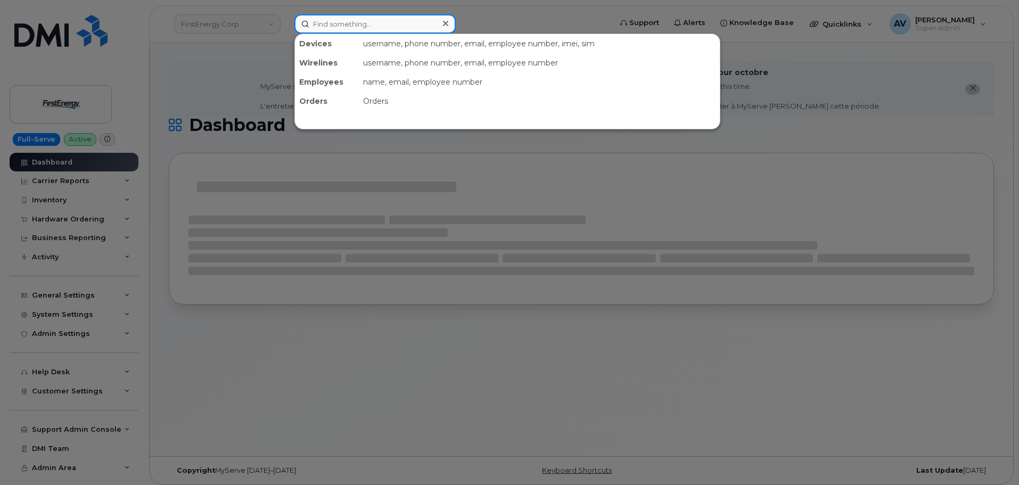
click at [340, 25] on input at bounding box center [374, 23] width 161 height 19
paste input "3042037547"
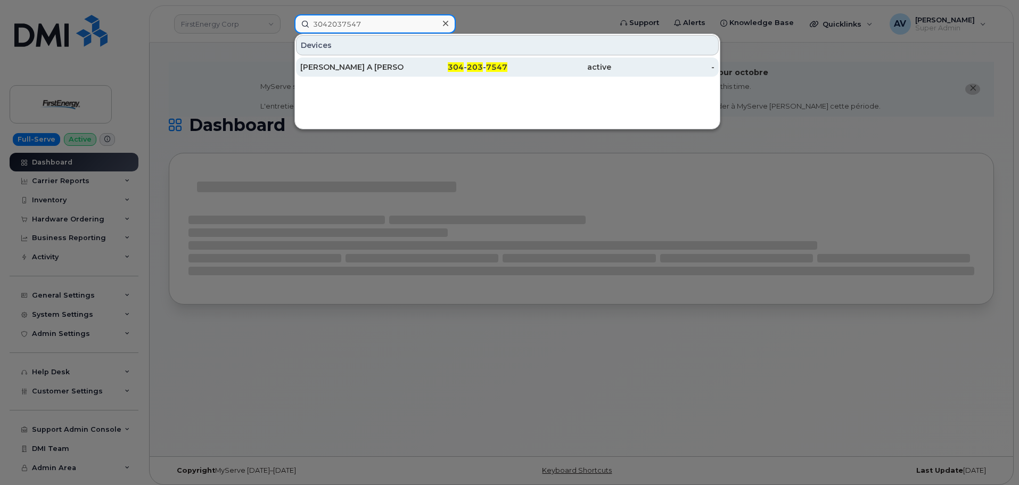
type input "3042037547"
click at [409, 67] on div "304 - 203 - 7547" at bounding box center [456, 67] width 104 height 11
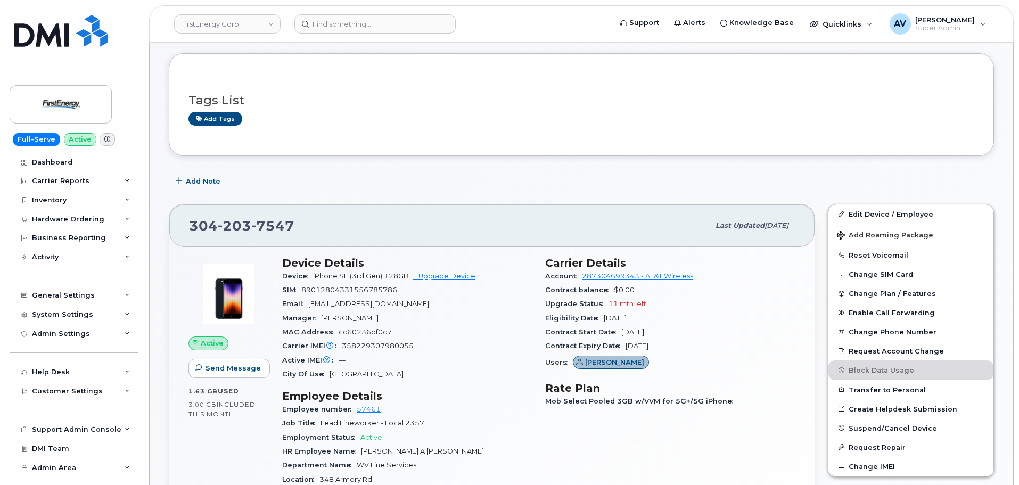
scroll to position [106, 0]
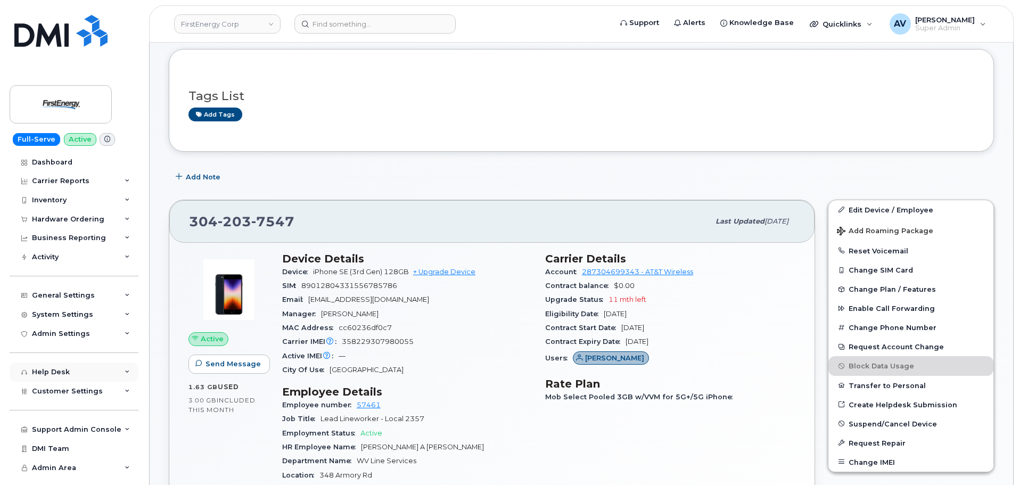
click at [96, 370] on div "Help Desk" at bounding box center [74, 372] width 129 height 19
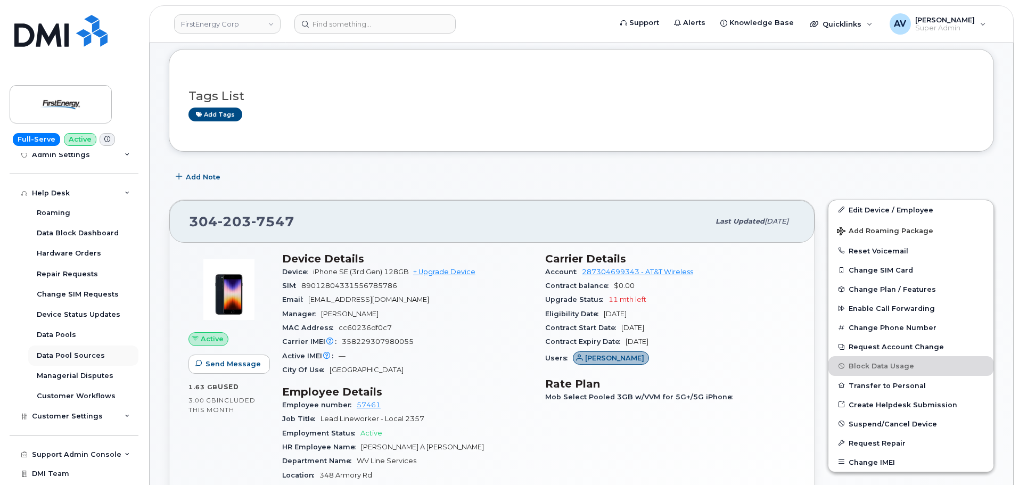
scroll to position [195, 0]
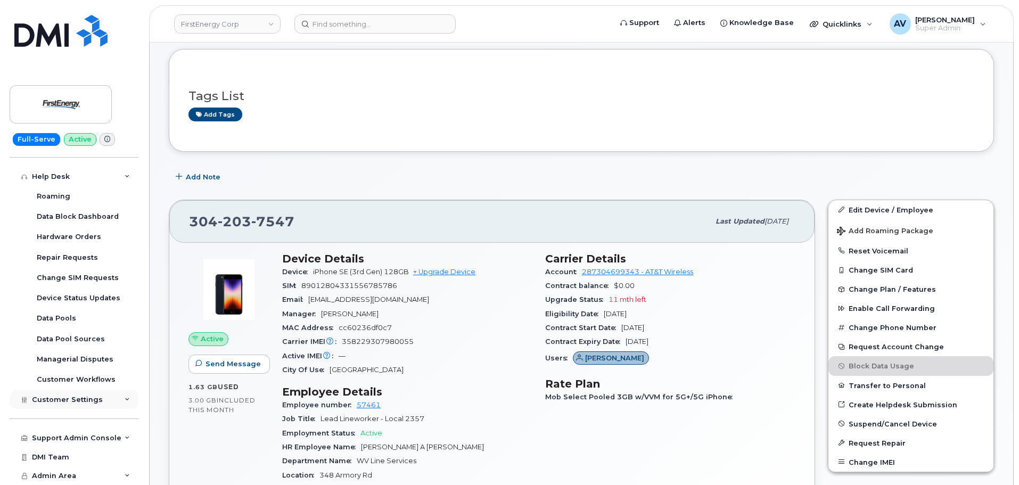
click at [99, 397] on div "Customer Settings" at bounding box center [74, 399] width 129 height 19
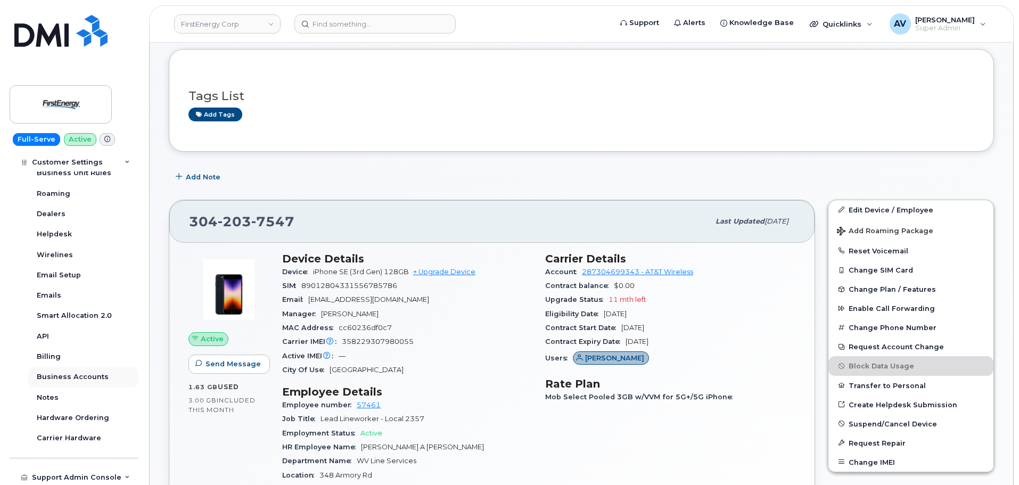
scroll to position [501, 0]
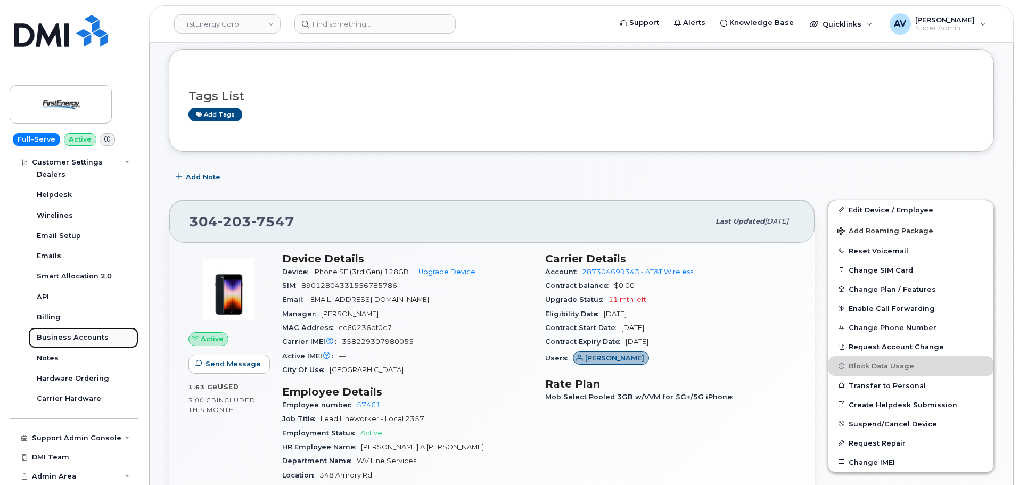
click at [76, 336] on div "Business Accounts" at bounding box center [73, 338] width 72 height 10
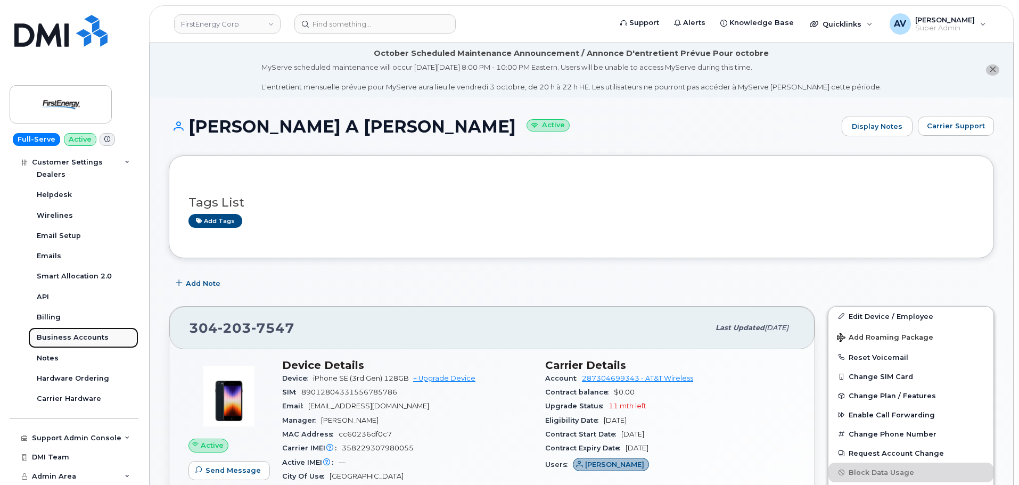
scroll to position [297, 0]
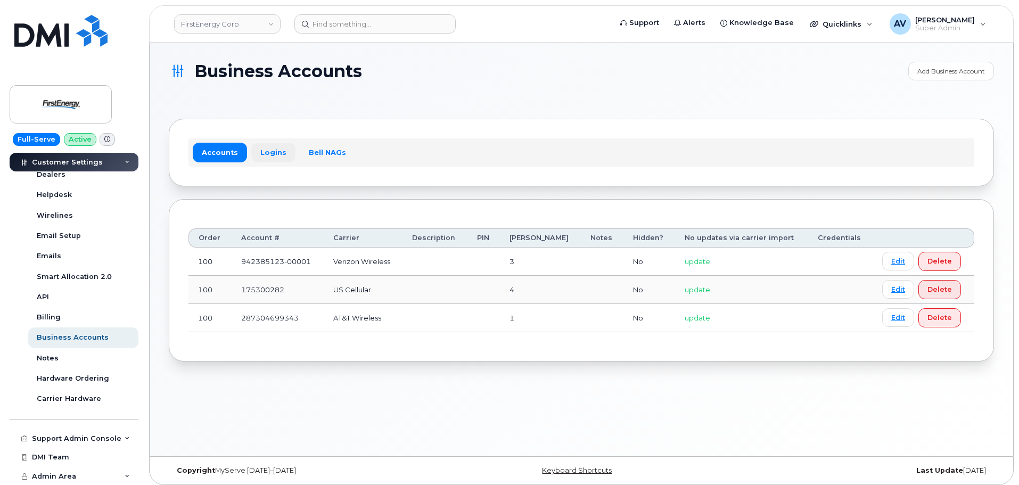
click at [276, 158] on link "Logins" at bounding box center [273, 152] width 44 height 19
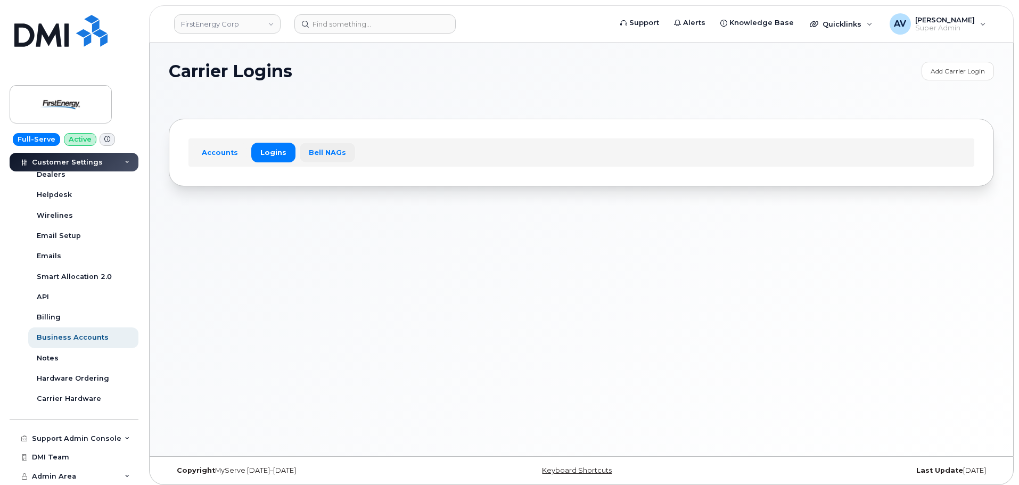
click at [317, 151] on link "Bell NAGs" at bounding box center [327, 152] width 55 height 19
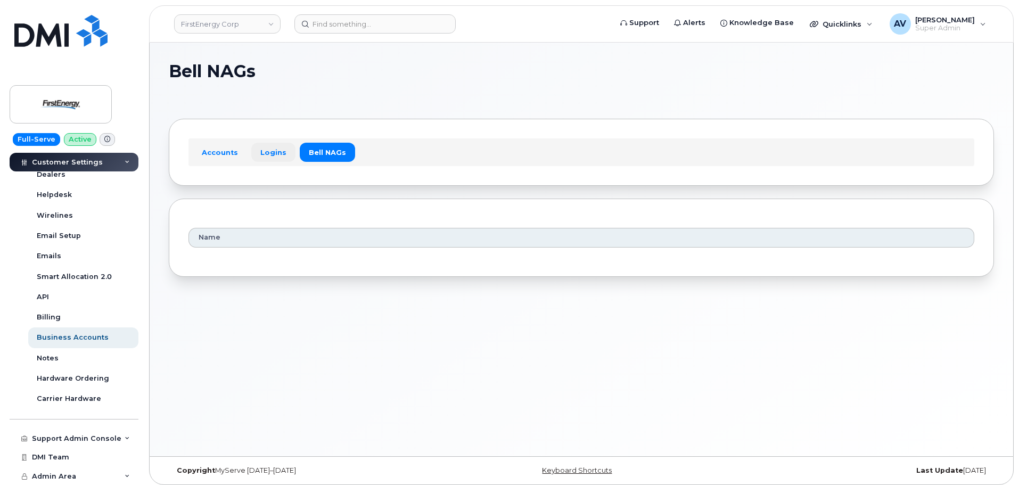
click at [270, 150] on link "Logins" at bounding box center [273, 152] width 44 height 19
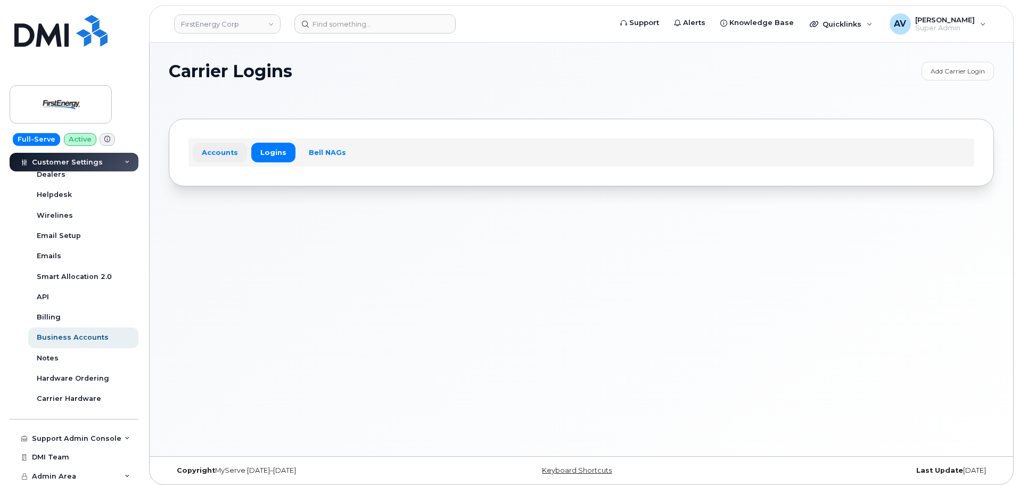
click at [209, 148] on link "Accounts" at bounding box center [220, 152] width 54 height 19
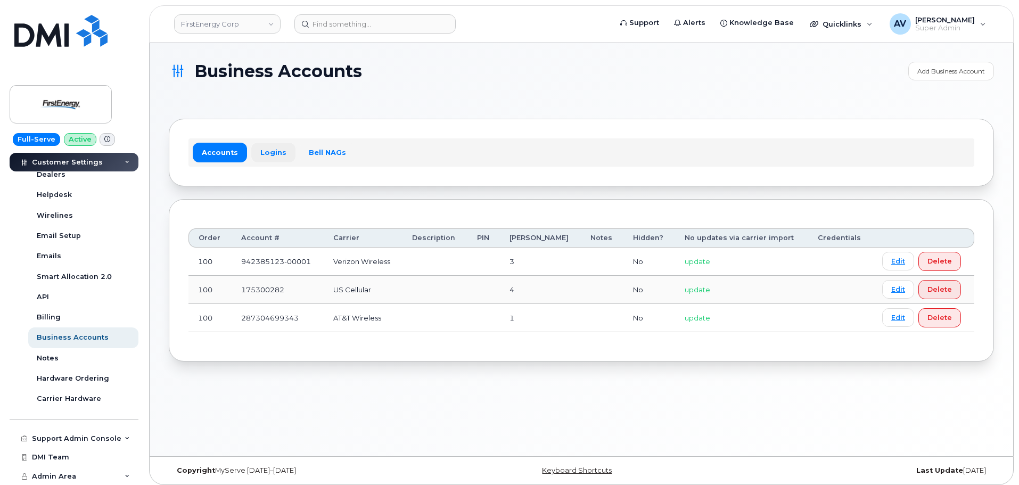
click at [265, 150] on link "Logins" at bounding box center [273, 152] width 44 height 19
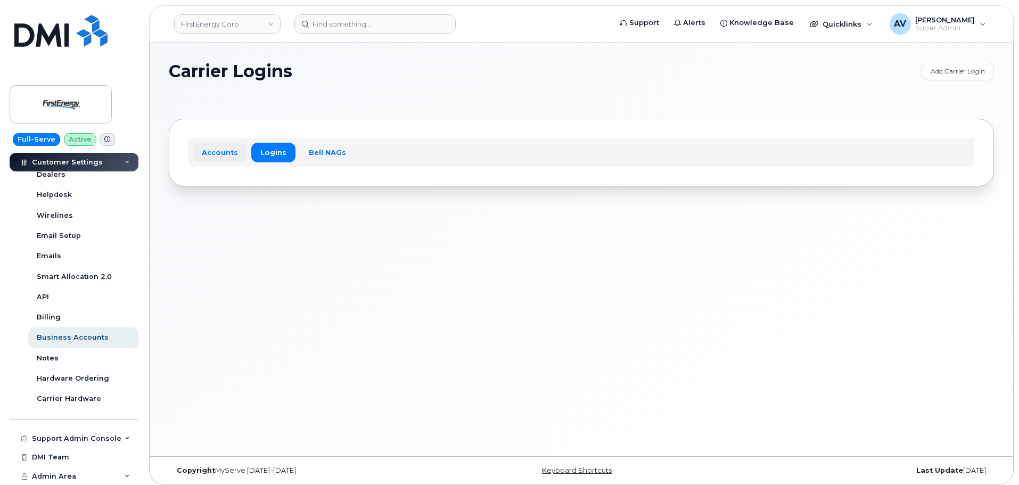
click at [225, 147] on link "Accounts" at bounding box center [220, 152] width 54 height 19
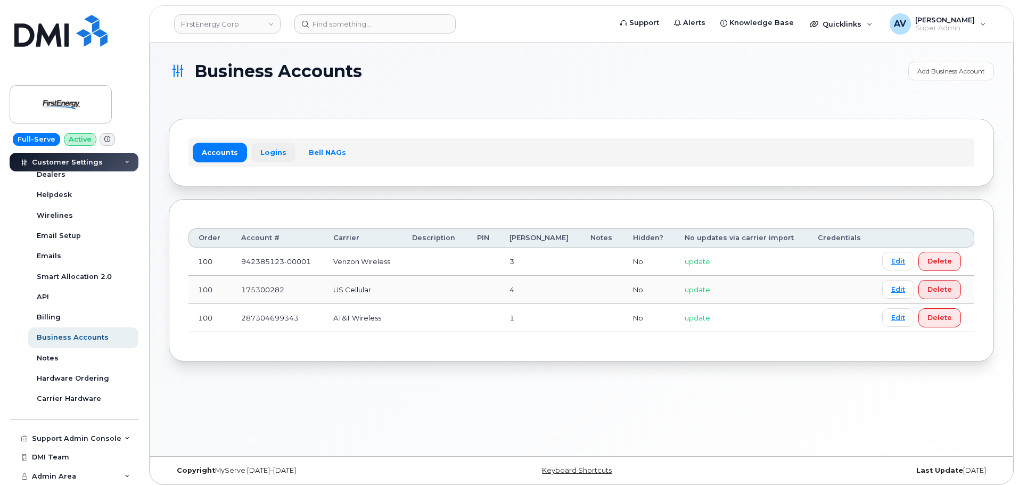
click at [274, 153] on link "Logins" at bounding box center [273, 152] width 44 height 19
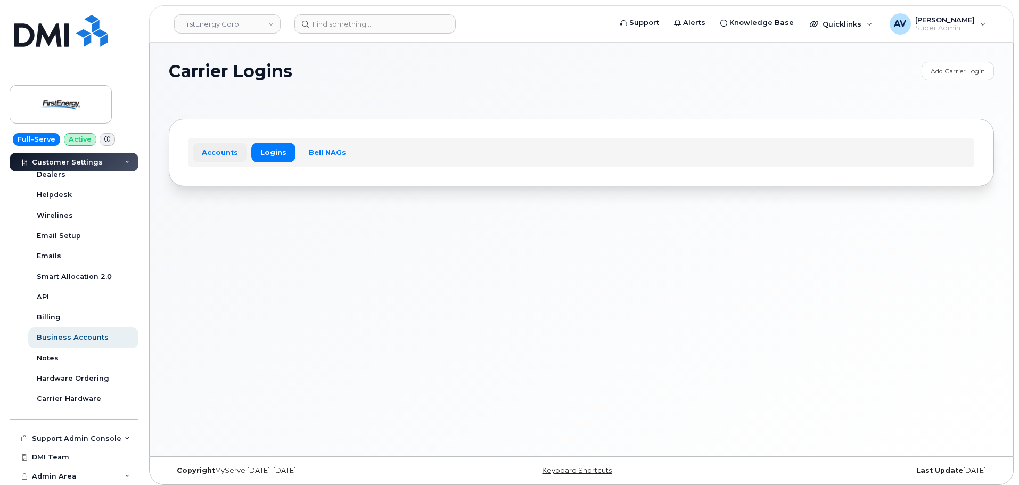
click at [224, 151] on link "Accounts" at bounding box center [220, 152] width 54 height 19
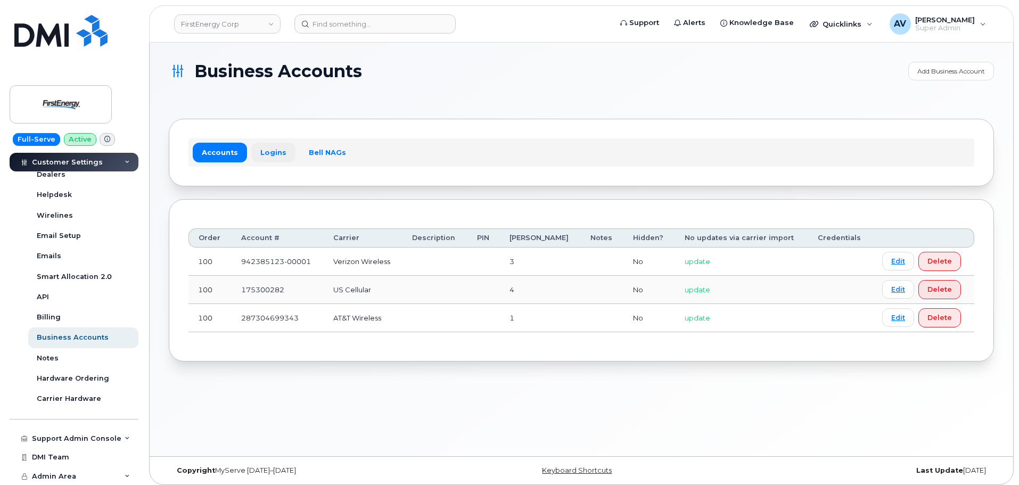
click at [261, 147] on link "Logins" at bounding box center [273, 152] width 44 height 19
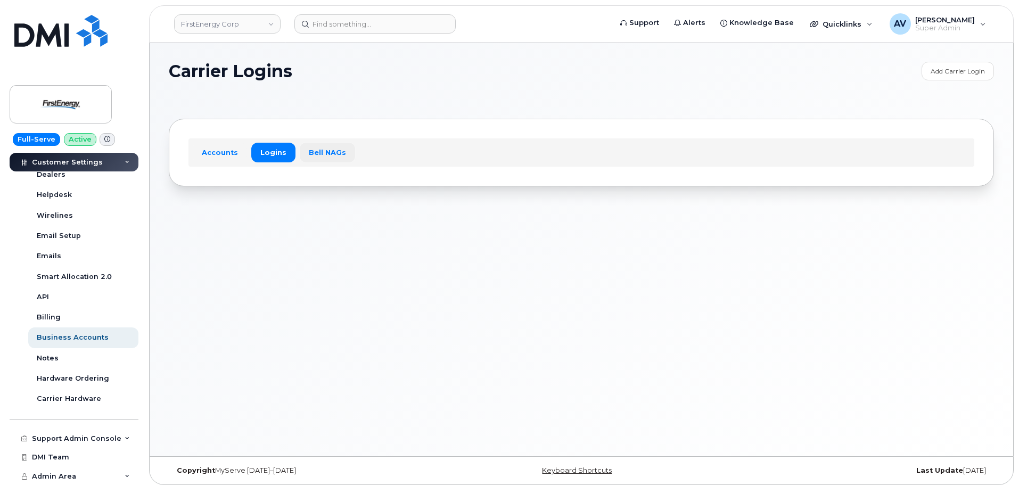
click at [329, 150] on link "Bell NAGs" at bounding box center [327, 152] width 55 height 19
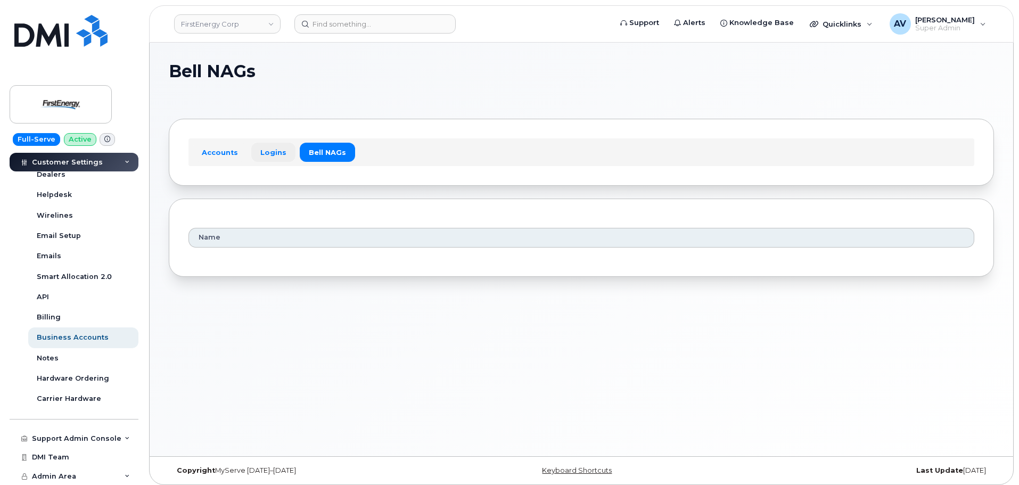
click at [277, 150] on link "Logins" at bounding box center [273, 152] width 44 height 19
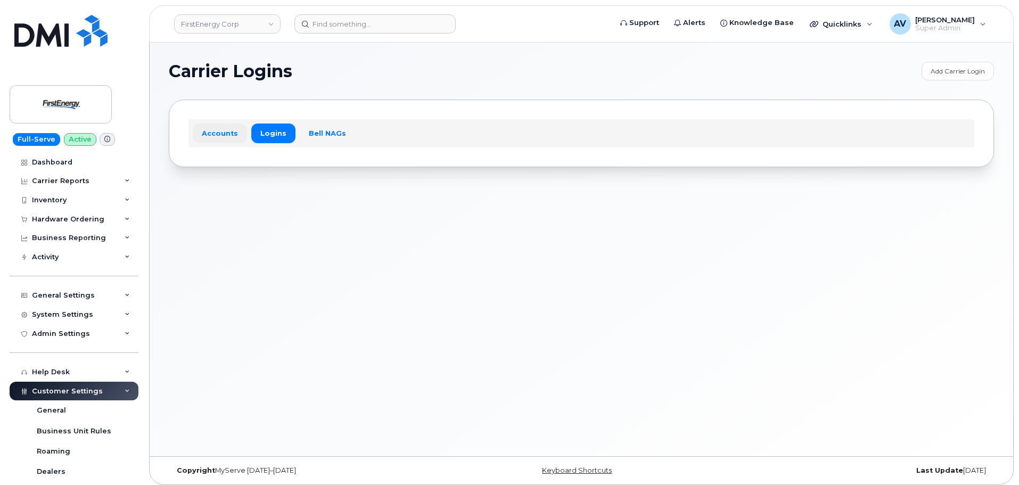
click at [221, 132] on link "Accounts" at bounding box center [220, 133] width 54 height 19
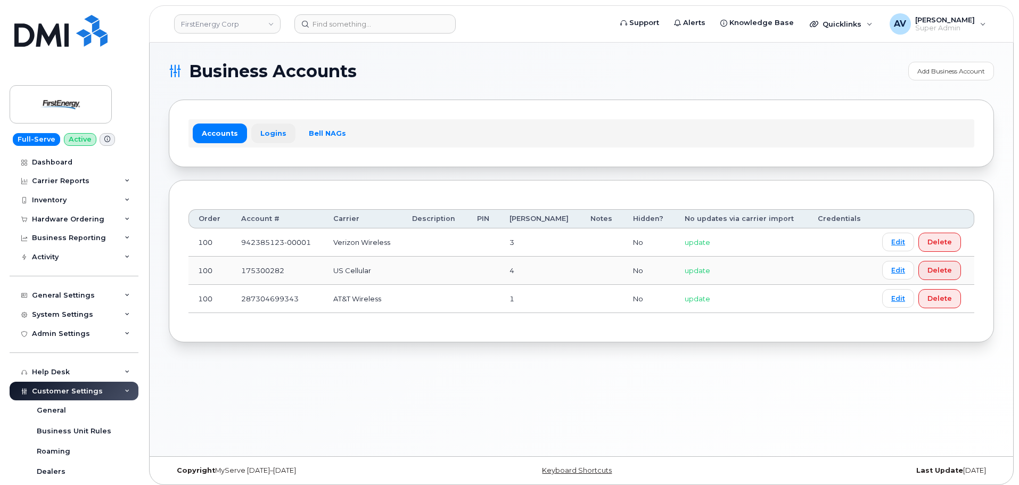
click at [269, 133] on link "Logins" at bounding box center [273, 133] width 44 height 19
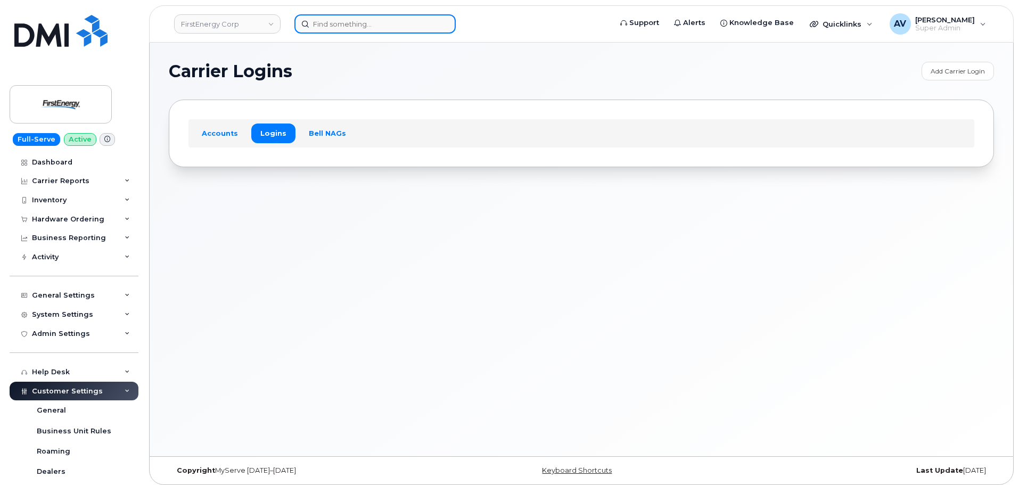
click at [336, 24] on input at bounding box center [374, 23] width 161 height 19
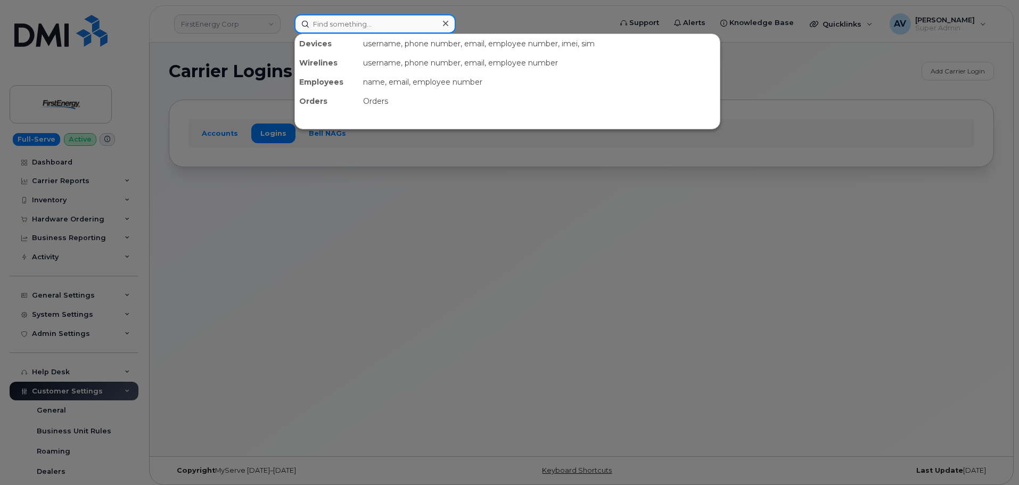
paste input "6613429668"
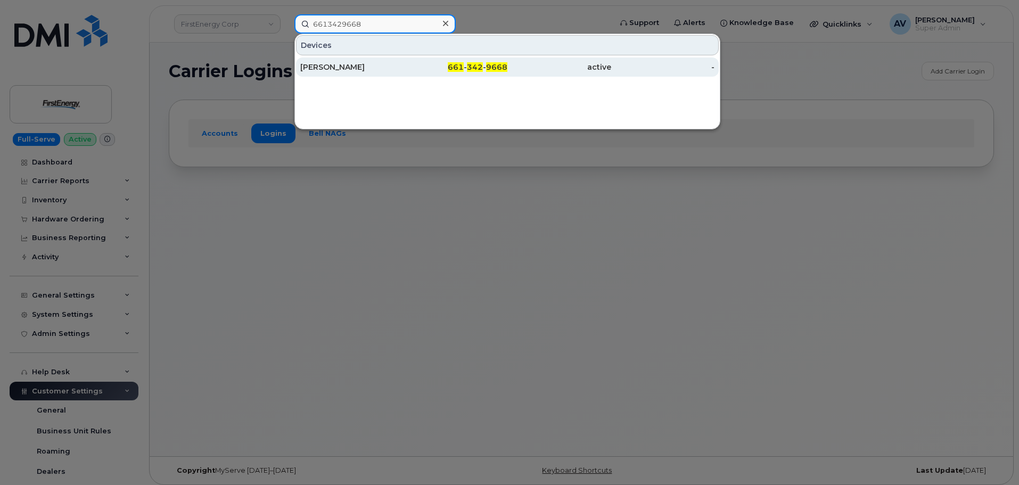
type input "6613429668"
click at [387, 63] on div "[PERSON_NAME]" at bounding box center [352, 67] width 104 height 11
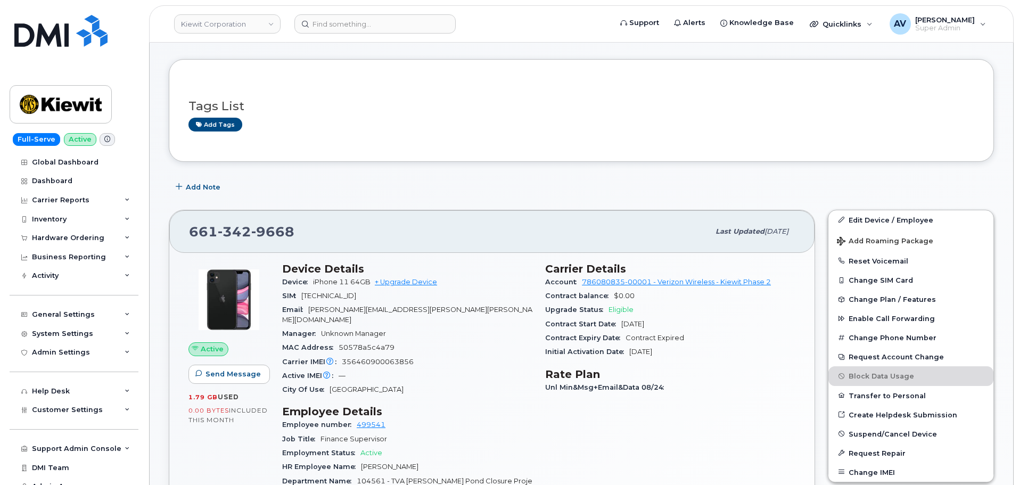
scroll to position [106, 0]
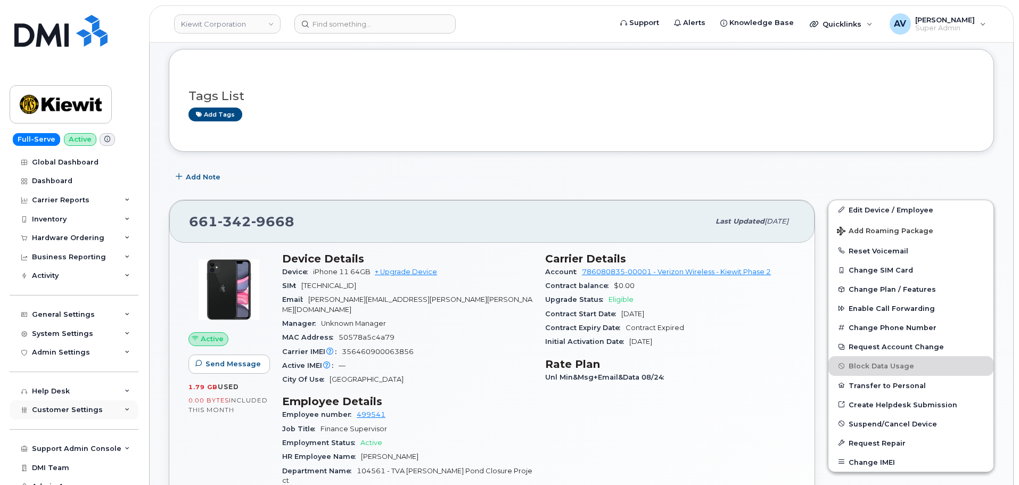
click at [93, 409] on span "Customer Settings" at bounding box center [67, 410] width 71 height 8
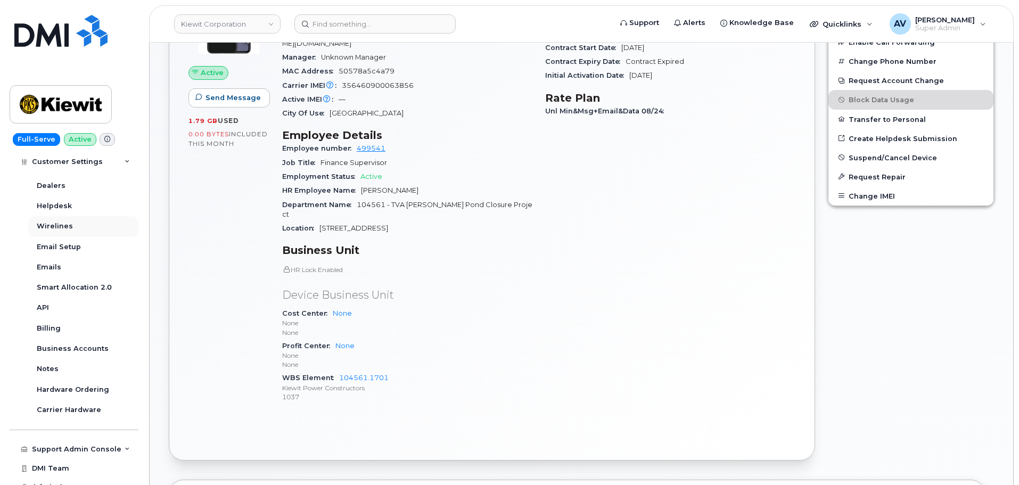
scroll to position [316, 0]
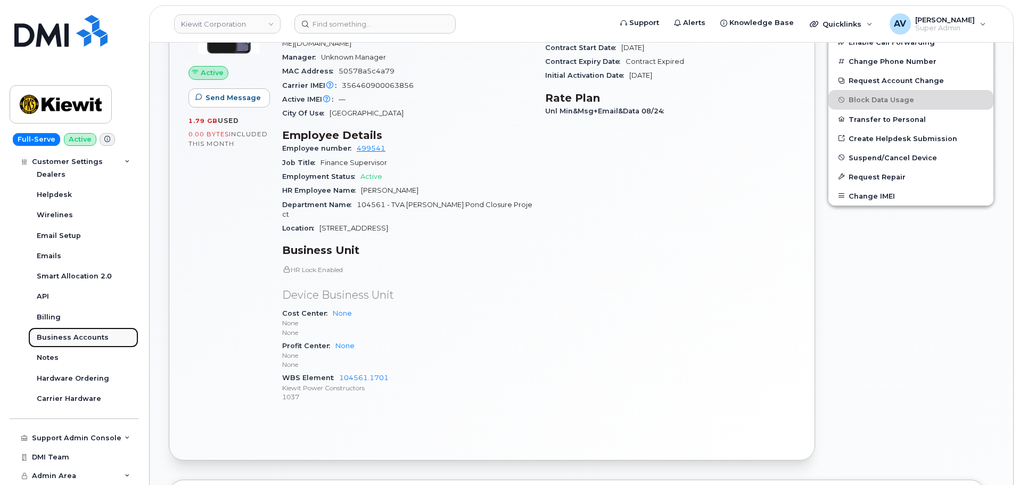
click at [78, 336] on div "Business Accounts" at bounding box center [73, 338] width 72 height 10
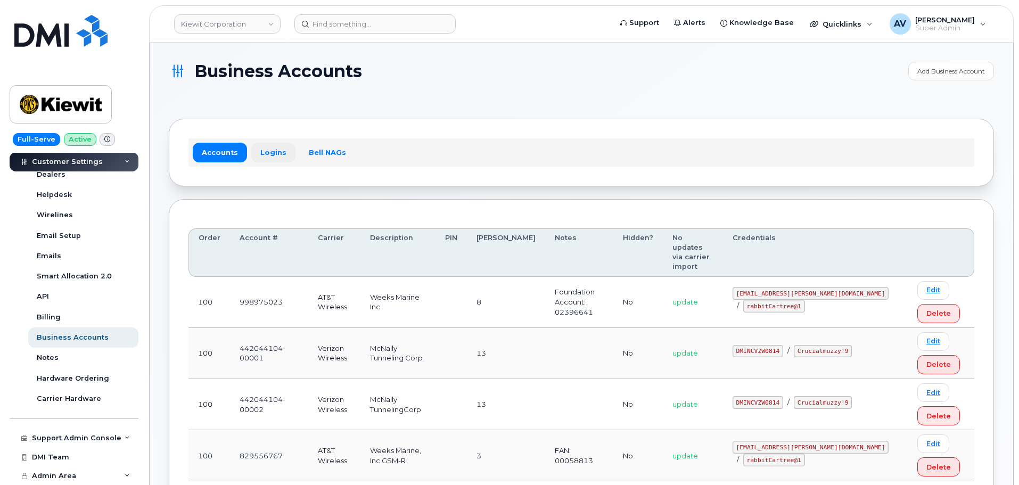
click at [266, 152] on link "Logins" at bounding box center [273, 152] width 44 height 19
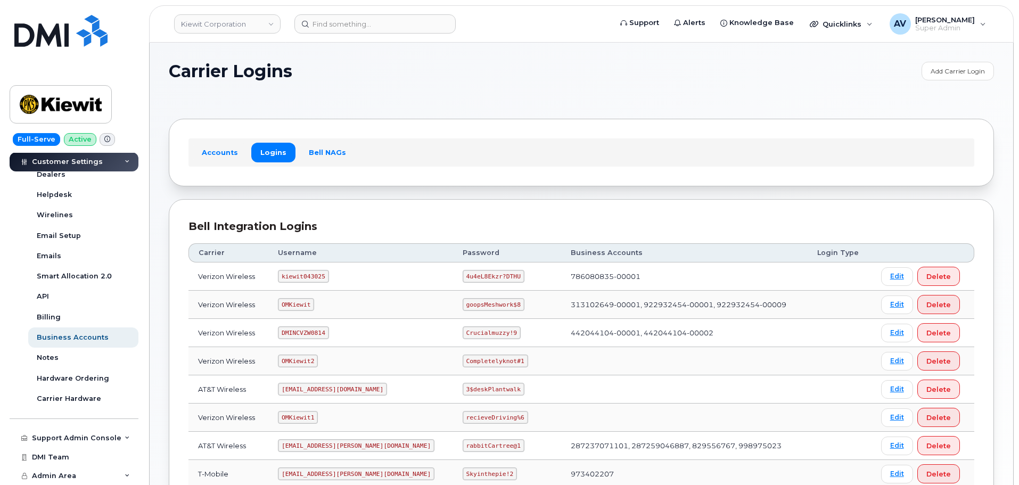
click at [301, 275] on code "kiewit043025" at bounding box center [303, 276] width 51 height 13
copy code "kiewit043025"
click at [354, 23] on input at bounding box center [374, 23] width 161 height 19
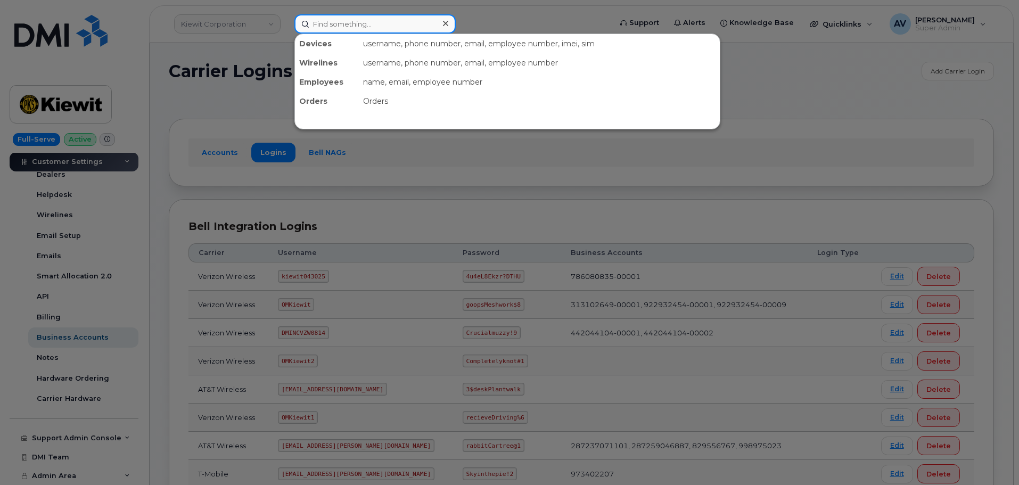
paste input "5875914472"
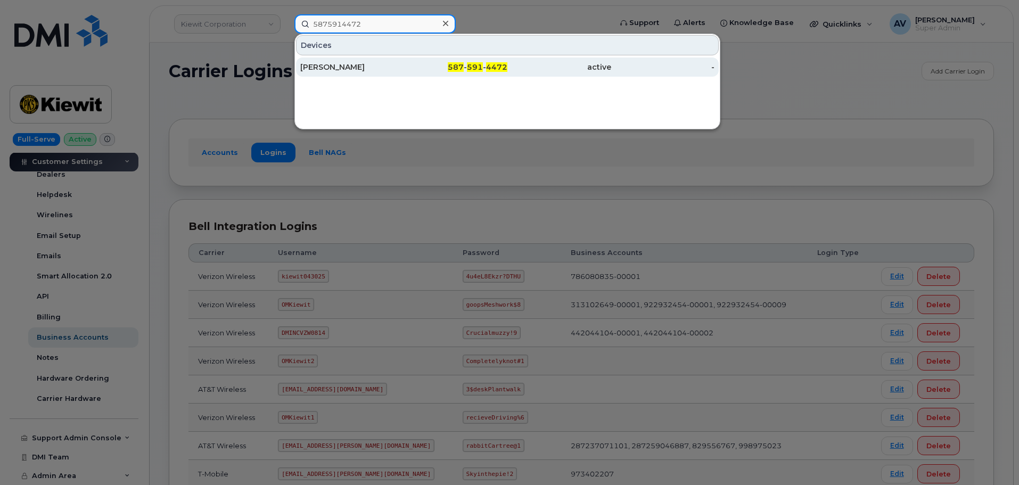
type input "5875914472"
click at [382, 70] on div "Vince Watt" at bounding box center [352, 67] width 104 height 11
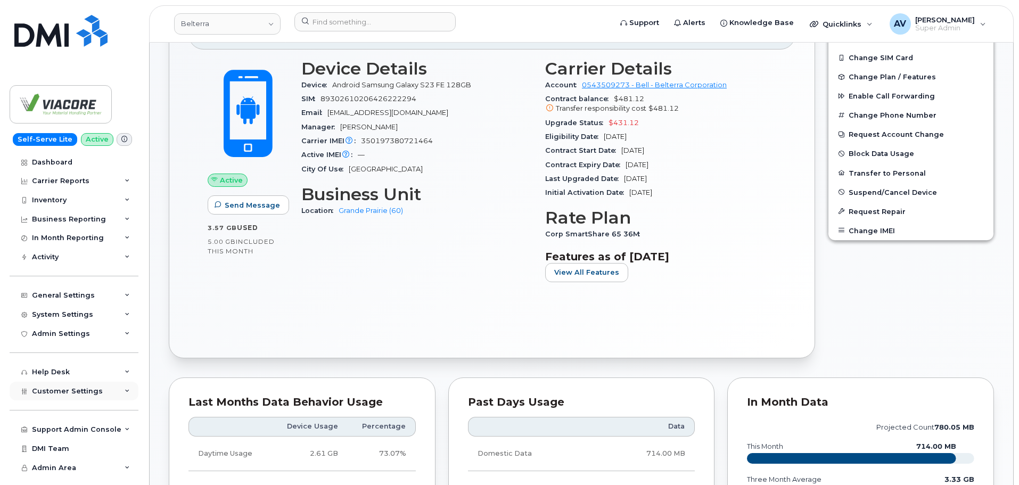
scroll to position [319, 0]
click at [103, 392] on div "Customer Settings" at bounding box center [74, 391] width 129 height 19
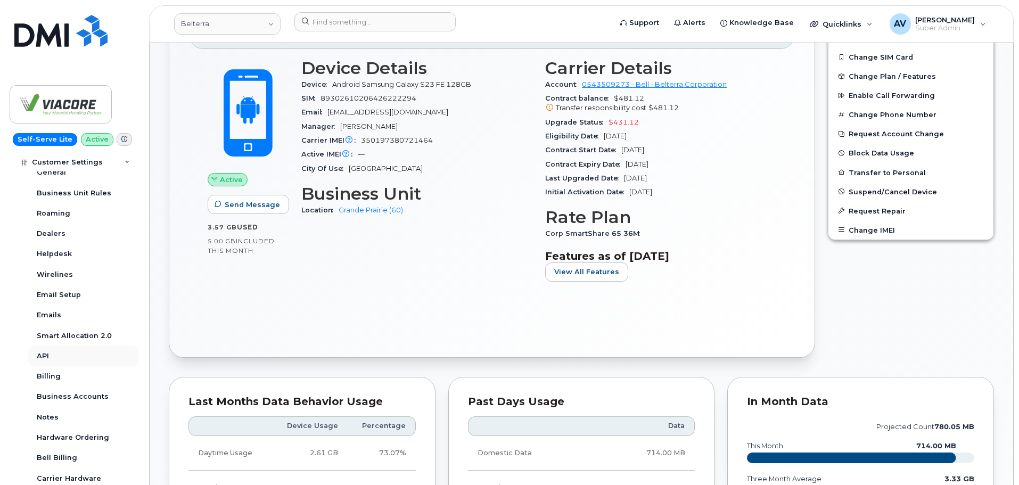
scroll to position [266, 0]
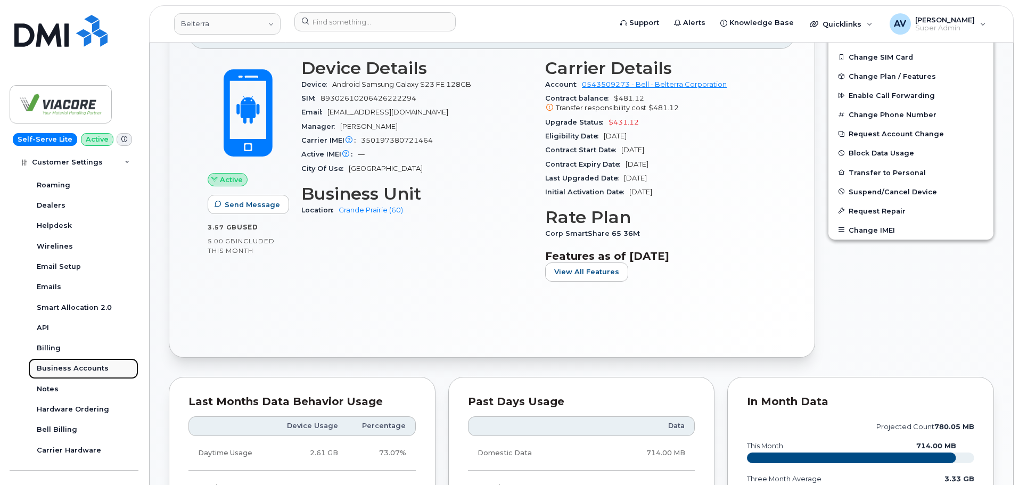
click at [77, 364] on div "Business Accounts" at bounding box center [73, 369] width 72 height 10
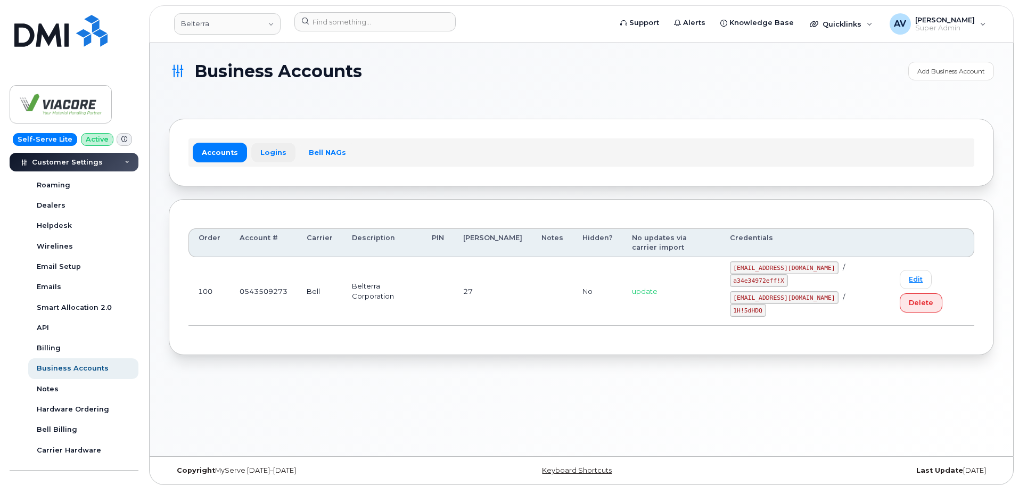
click at [280, 152] on link "Logins" at bounding box center [273, 152] width 44 height 19
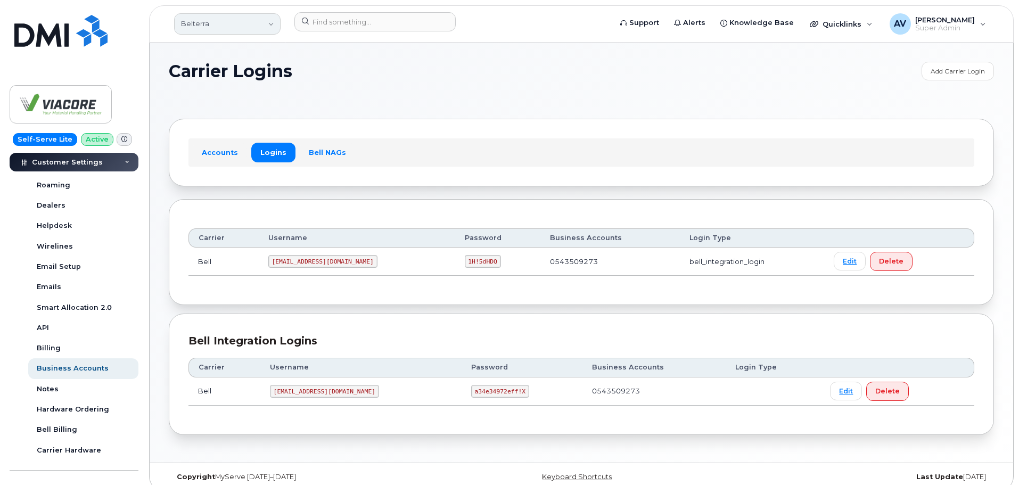
click at [254, 30] on link "Belterra" at bounding box center [227, 23] width 106 height 21
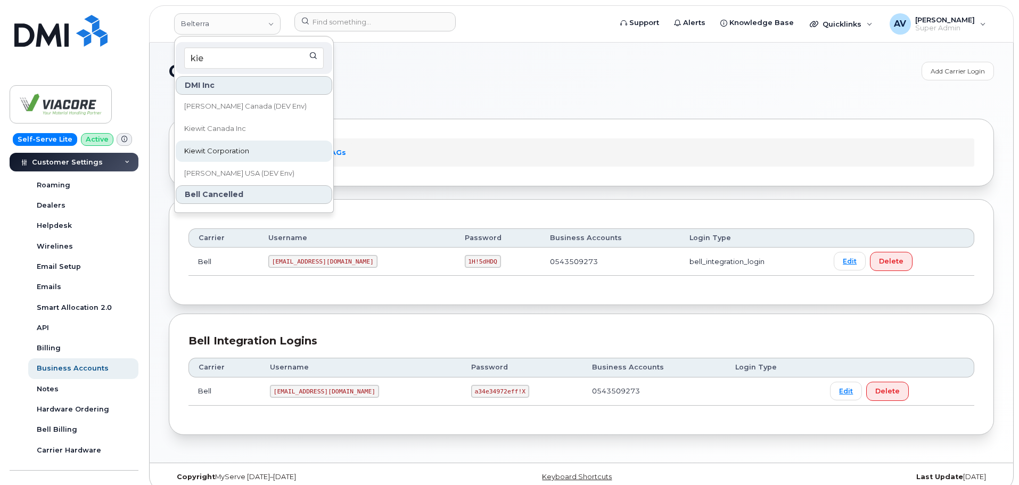
type input "kie"
click at [258, 150] on link "Kiewit Corporation" at bounding box center [254, 151] width 157 height 21
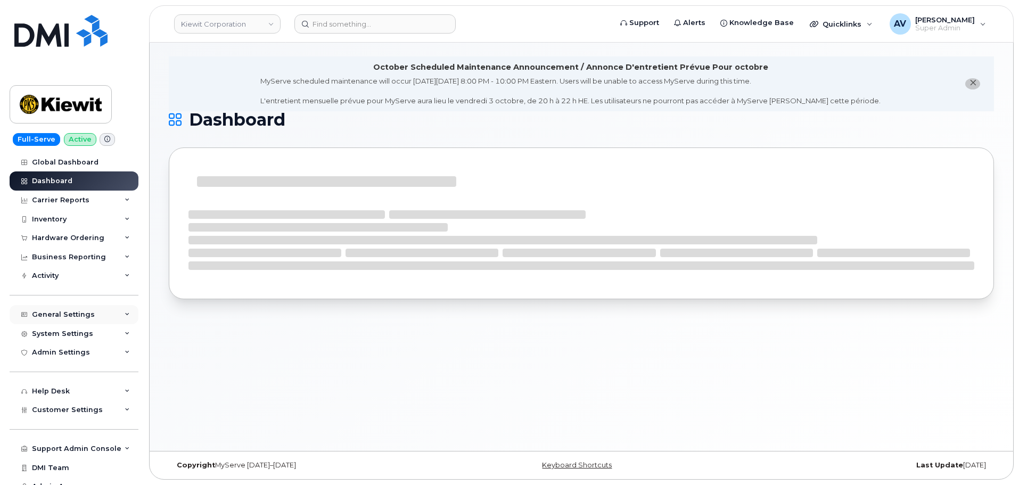
scroll to position [11, 0]
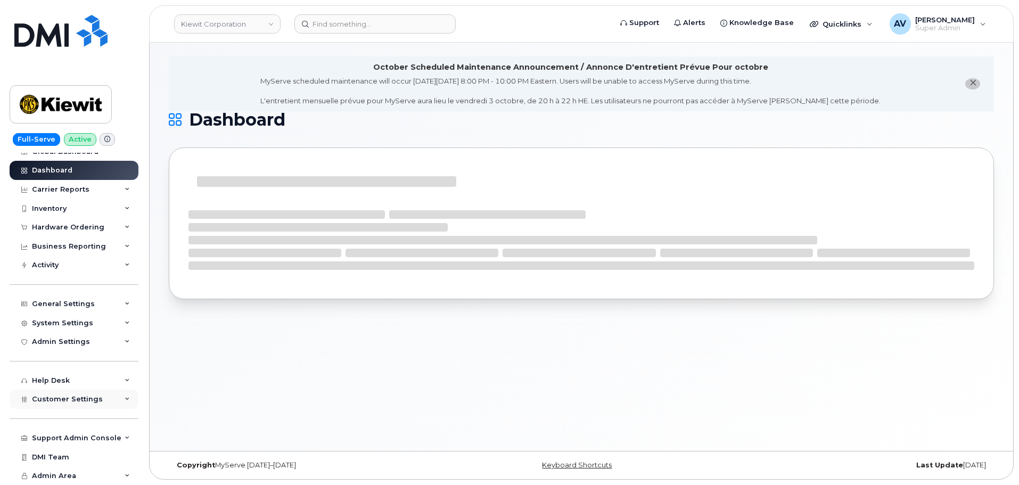
click at [99, 398] on div "Customer Settings" at bounding box center [74, 399] width 129 height 19
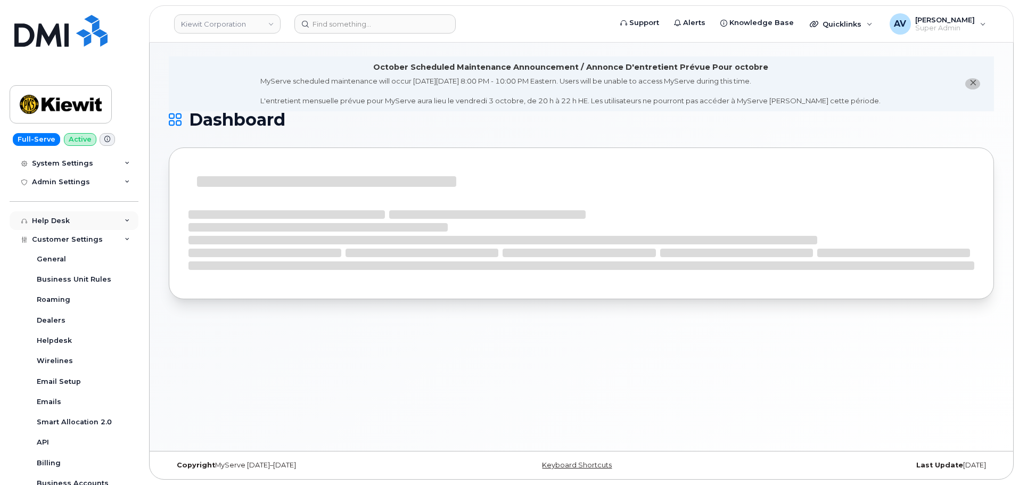
scroll to position [277, 0]
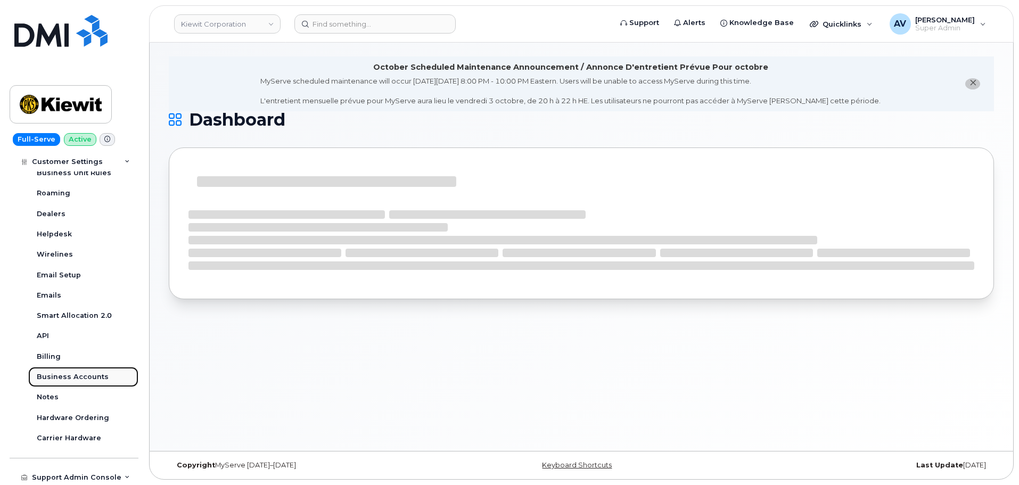
click at [83, 378] on div "Business Accounts" at bounding box center [73, 377] width 72 height 10
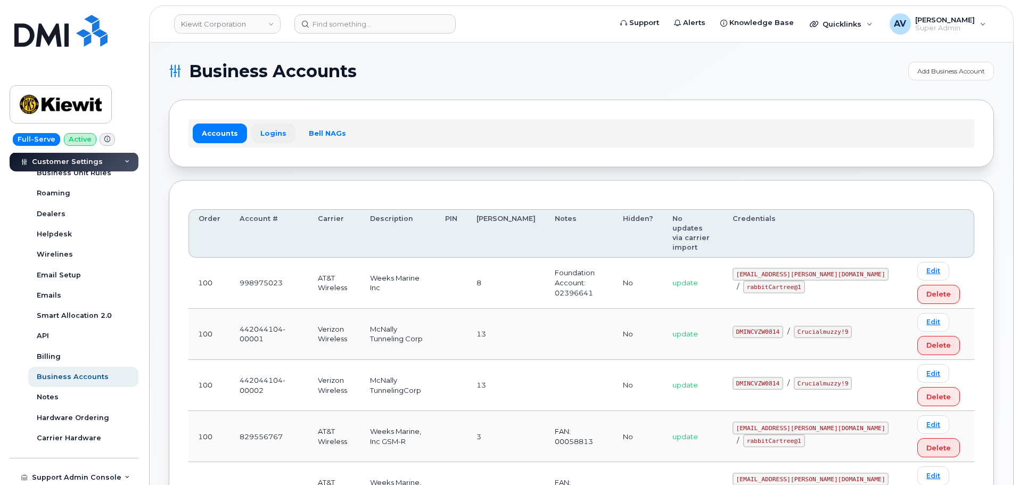
click at [277, 135] on link "Logins" at bounding box center [273, 133] width 44 height 19
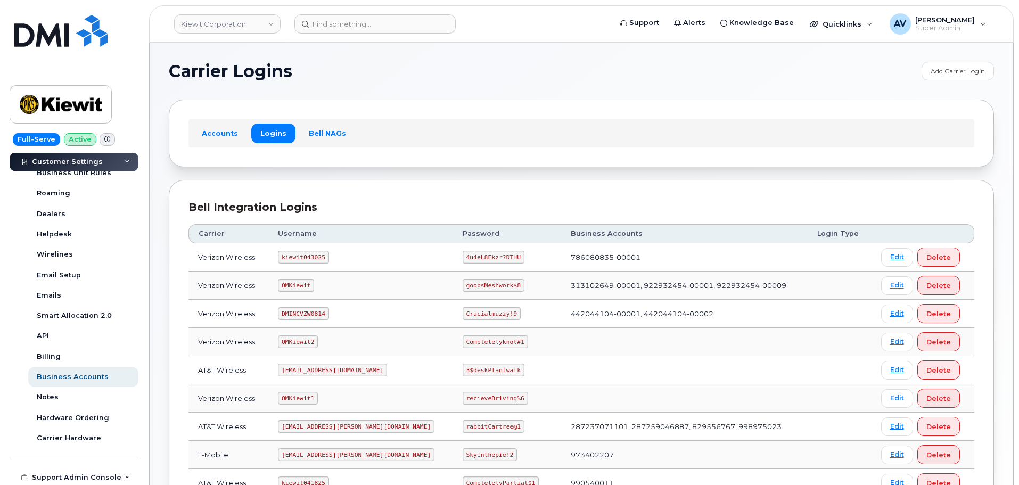
click at [308, 254] on code "kiewit043025" at bounding box center [303, 257] width 51 height 13
copy code "kiewit043025"
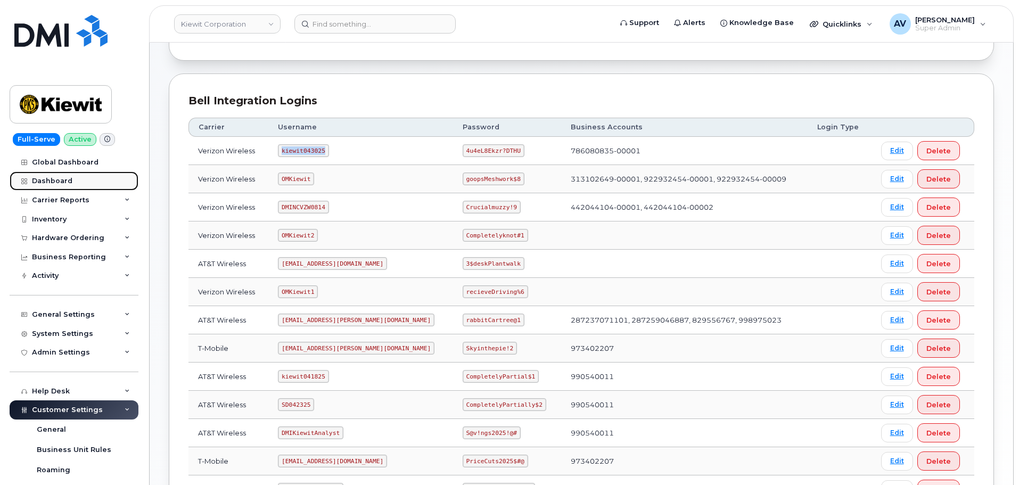
click at [61, 180] on div "Dashboard" at bounding box center [52, 181] width 40 height 9
